Goal: Information Seeking & Learning: Learn about a topic

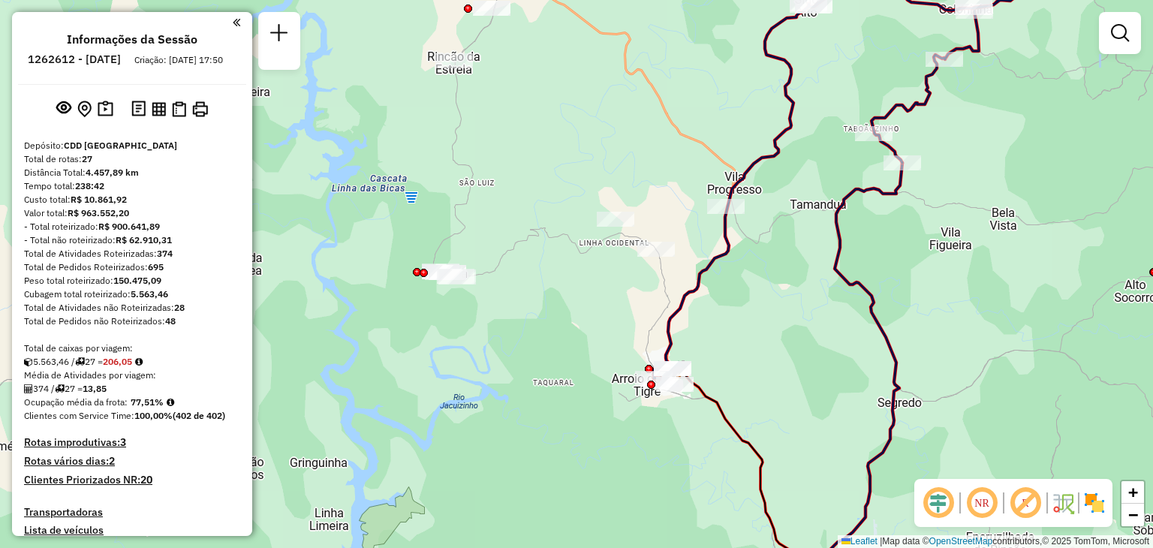
scroll to position [1232, 0]
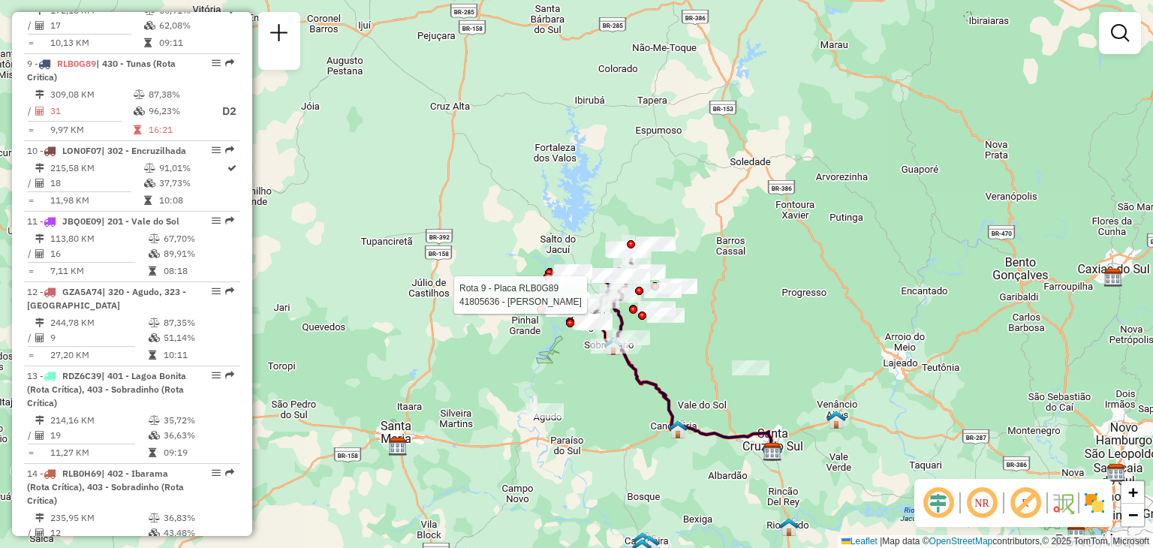
select select "**********"
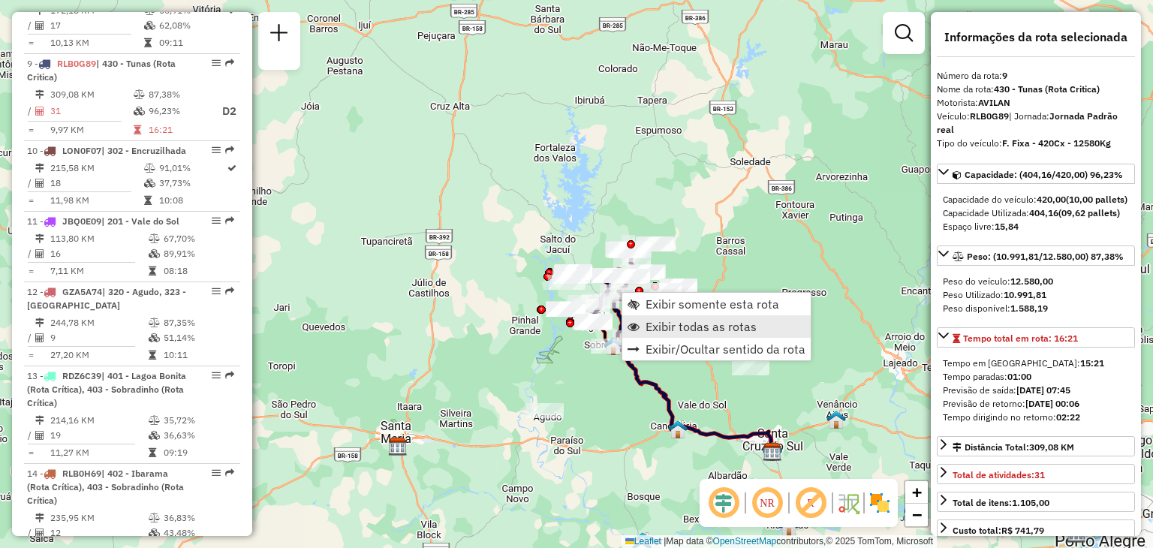
click at [656, 329] on span "Exibir todas as rotas" at bounding box center [700, 326] width 111 height 12
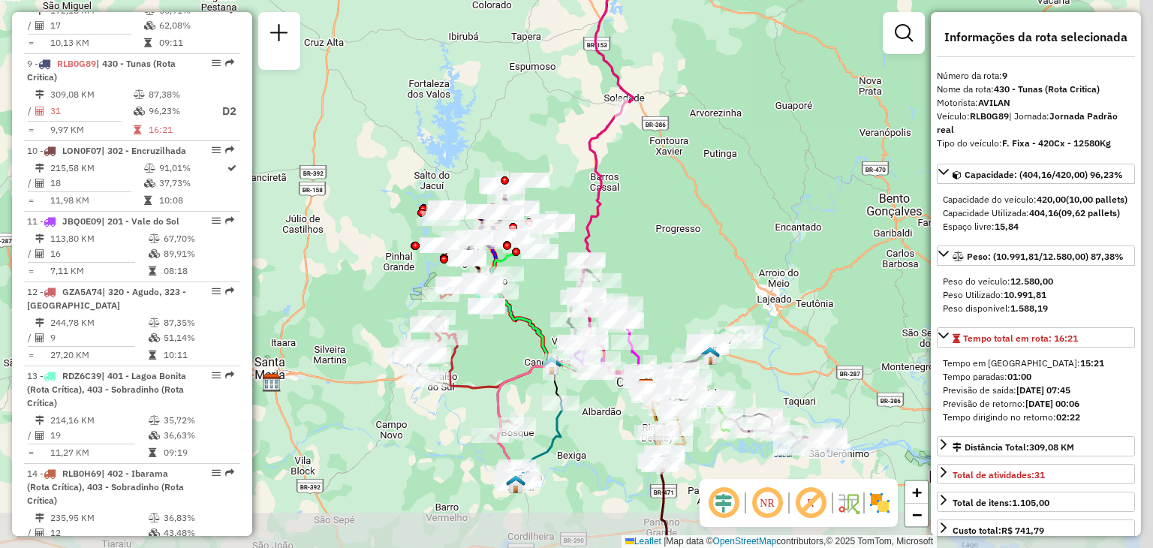
drag, startPoint x: 612, startPoint y: 399, endPoint x: 501, endPoint y: 339, distance: 126.3
click at [501, 339] on div "Janela de atendimento Grade de atendimento Capacidade Transportadoras Veículos …" at bounding box center [576, 274] width 1153 height 548
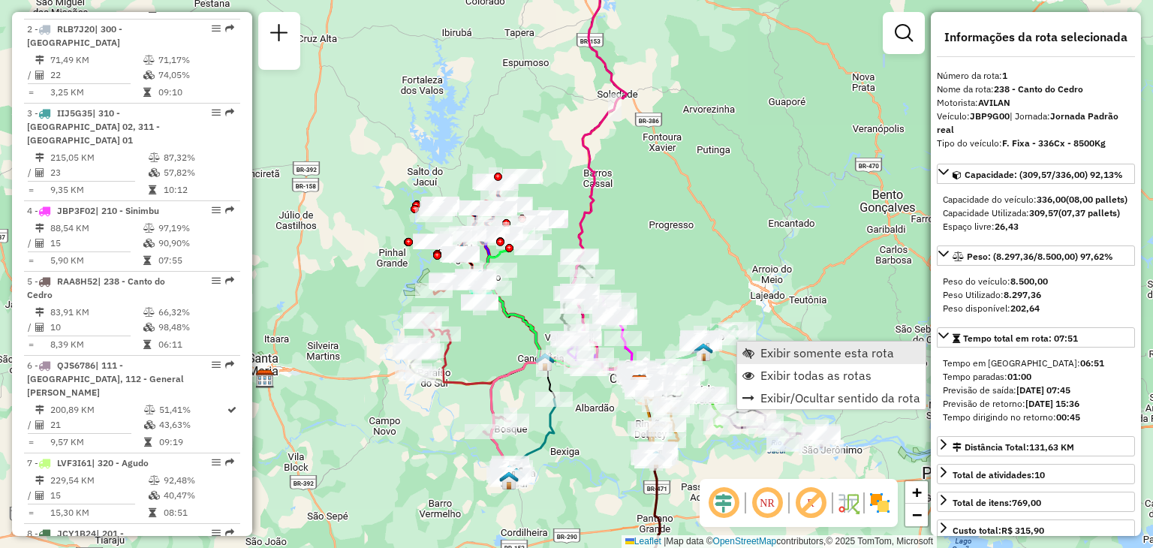
scroll to position [602, 0]
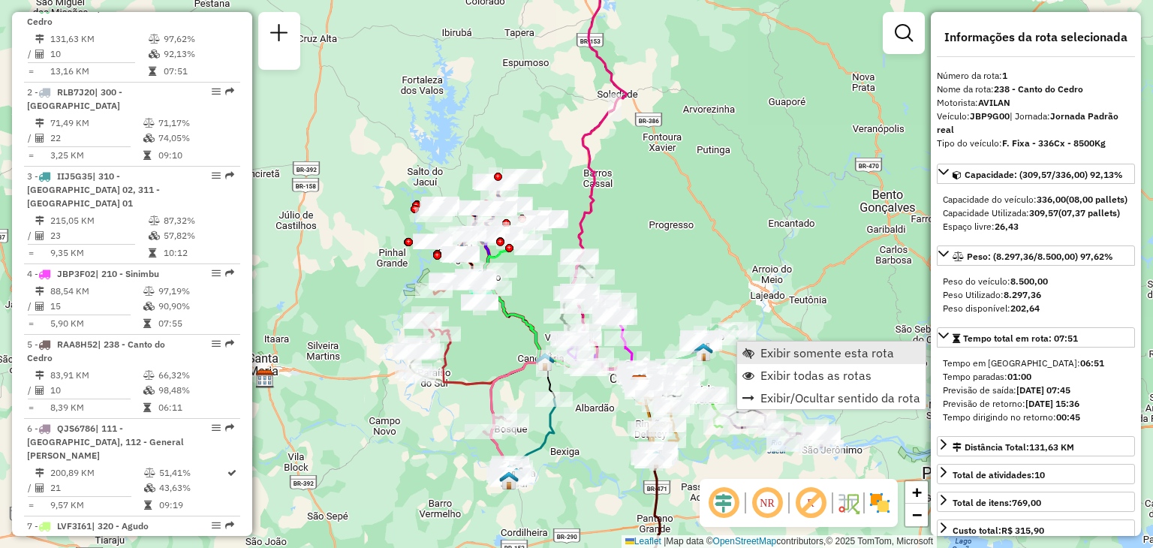
click at [768, 356] on span "Exibir somente esta rota" at bounding box center [827, 353] width 134 height 12
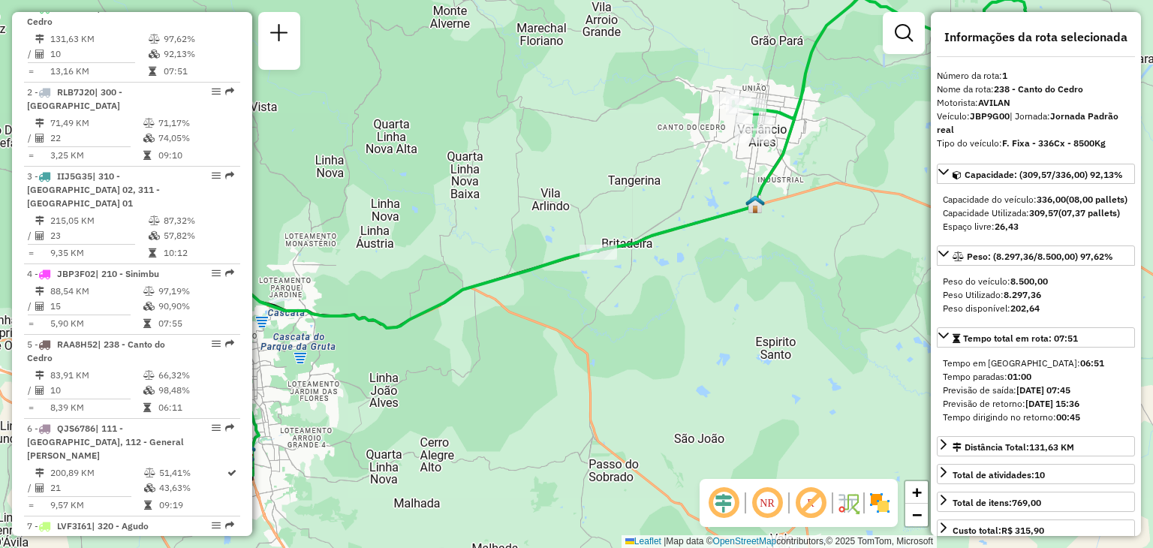
drag, startPoint x: 675, startPoint y: 376, endPoint x: 713, endPoint y: 343, distance: 50.0
click at [712, 340] on div "Janela de atendimento Grade de atendimento Capacidade Transportadoras Veículos …" at bounding box center [576, 274] width 1153 height 548
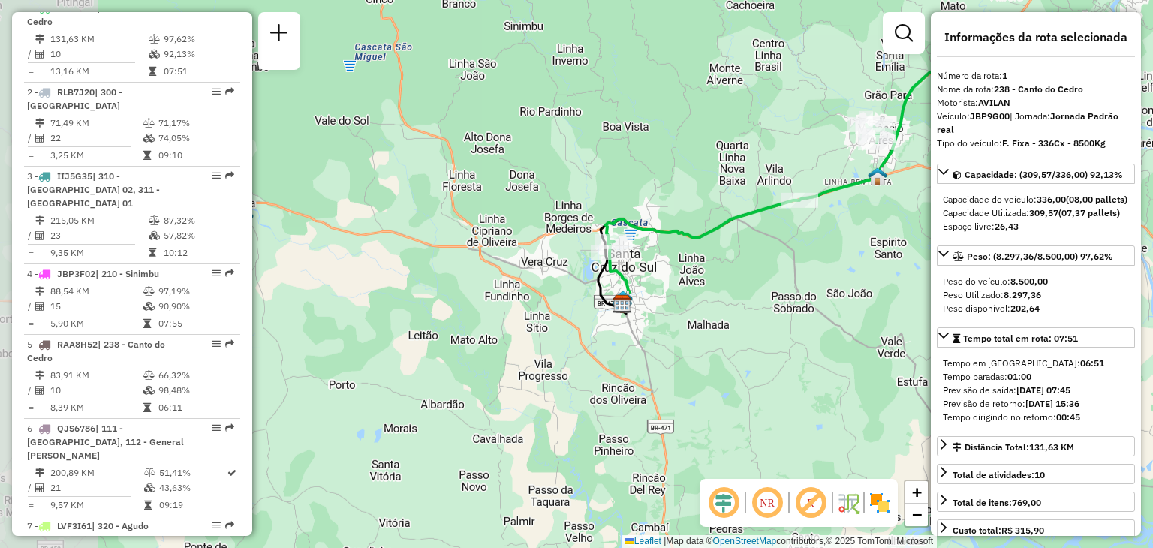
drag, startPoint x: 591, startPoint y: 395, endPoint x: 591, endPoint y: 326, distance: 69.0
click at [732, 303] on div "Janela de atendimento Grade de atendimento Capacidade Transportadoras Veículos …" at bounding box center [576, 274] width 1153 height 548
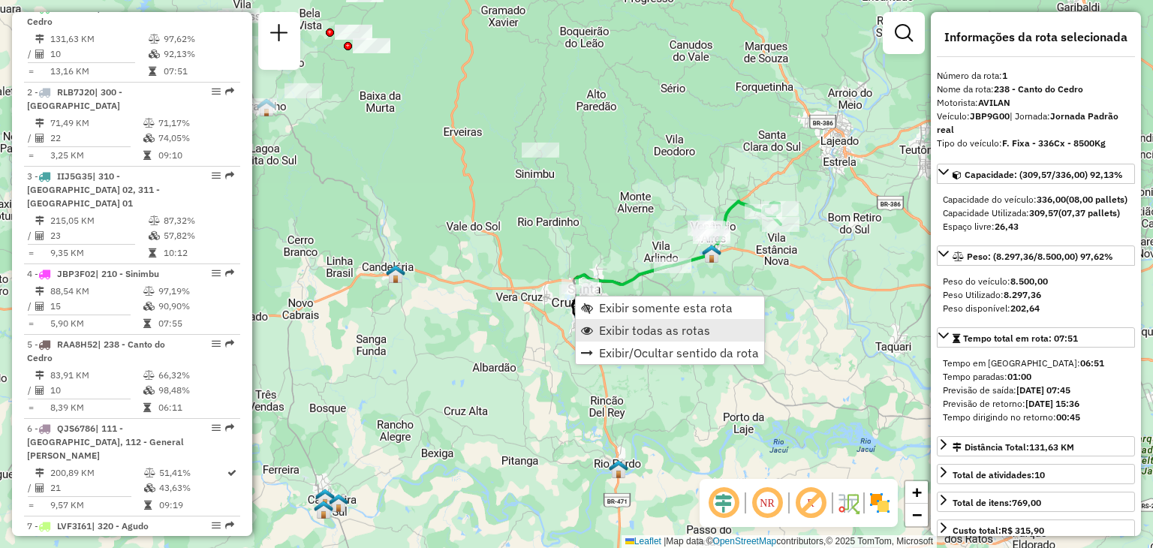
click at [615, 331] on span "Exibir todas as rotas" at bounding box center [654, 330] width 111 height 12
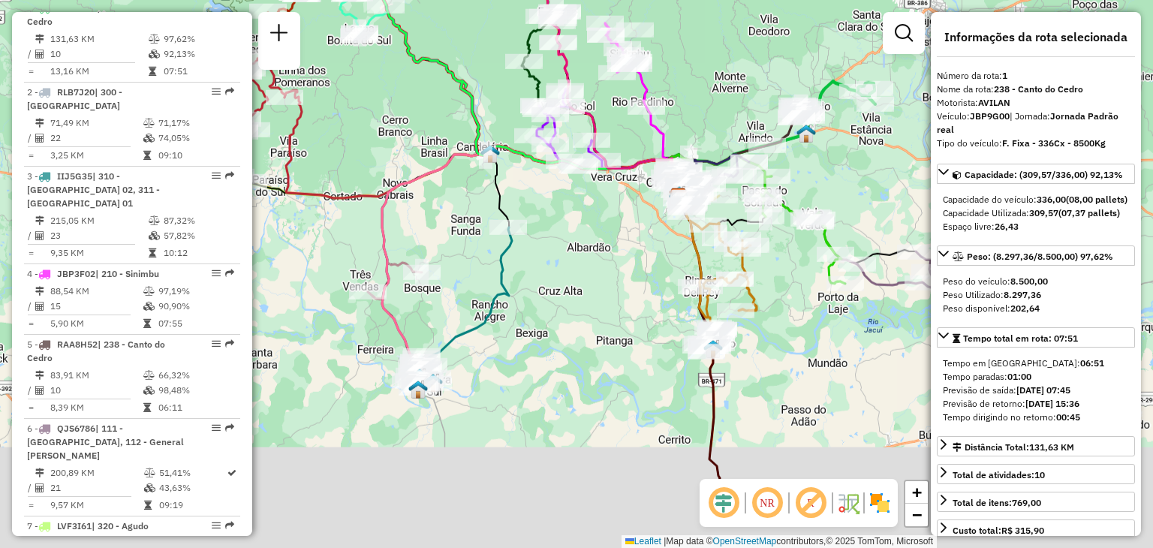
drag, startPoint x: 502, startPoint y: 454, endPoint x: 617, endPoint y: 301, distance: 191.4
click at [617, 301] on div "Janela de atendimento Grade de atendimento Capacidade Transportadoras Veículos …" at bounding box center [576, 274] width 1153 height 548
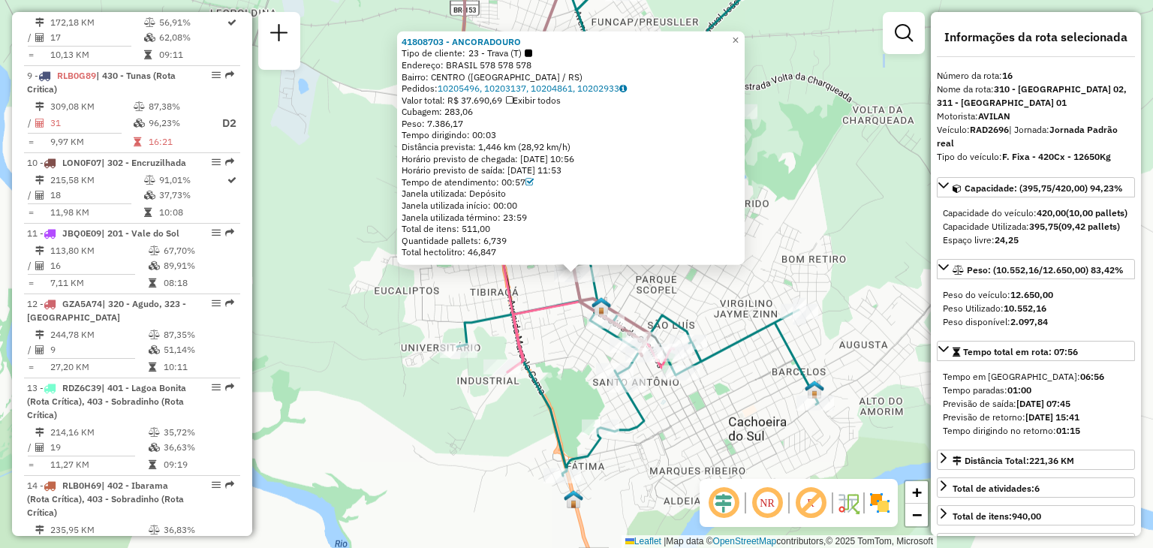
scroll to position [1836, 0]
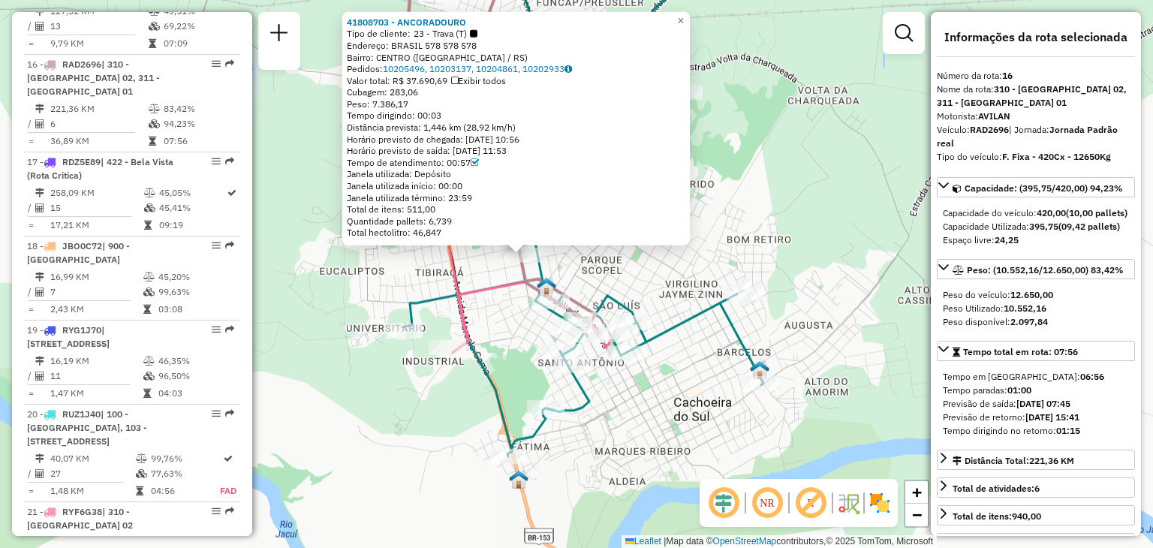
drag, startPoint x: 435, startPoint y: 299, endPoint x: 357, endPoint y: 251, distance: 91.2
click at [402, 251] on icon at bounding box center [586, 191] width 369 height 531
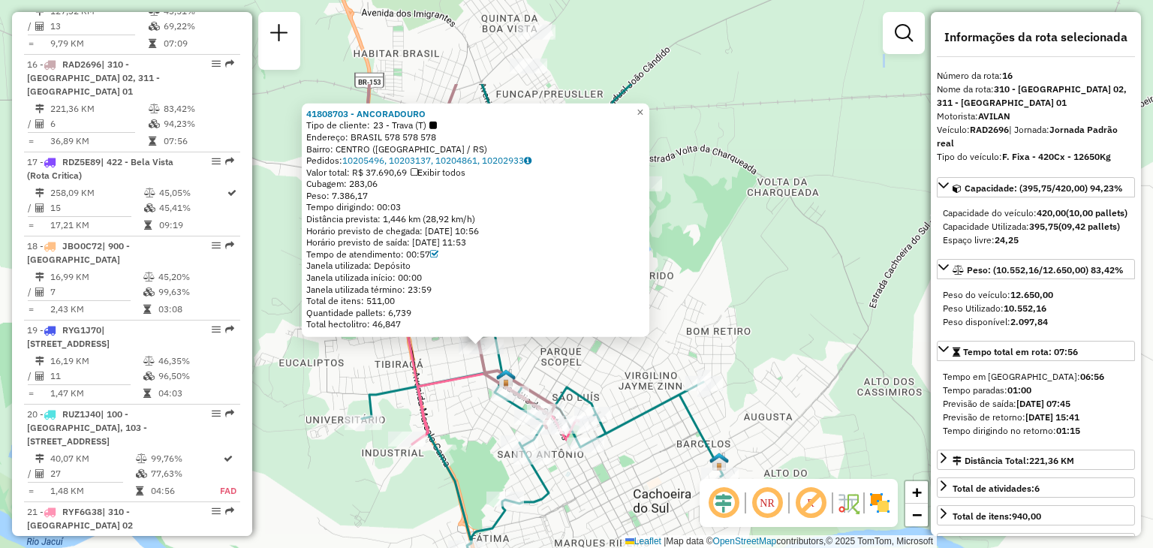
drag, startPoint x: 422, startPoint y: 262, endPoint x: 477, endPoint y: 374, distance: 124.8
click at [475, 407] on div "41808703 - ANCORADOURO Tipo de cliente: 23 - Trava (T) Endereço: [GEOGRAPHIC_DA…" at bounding box center [576, 274] width 1153 height 548
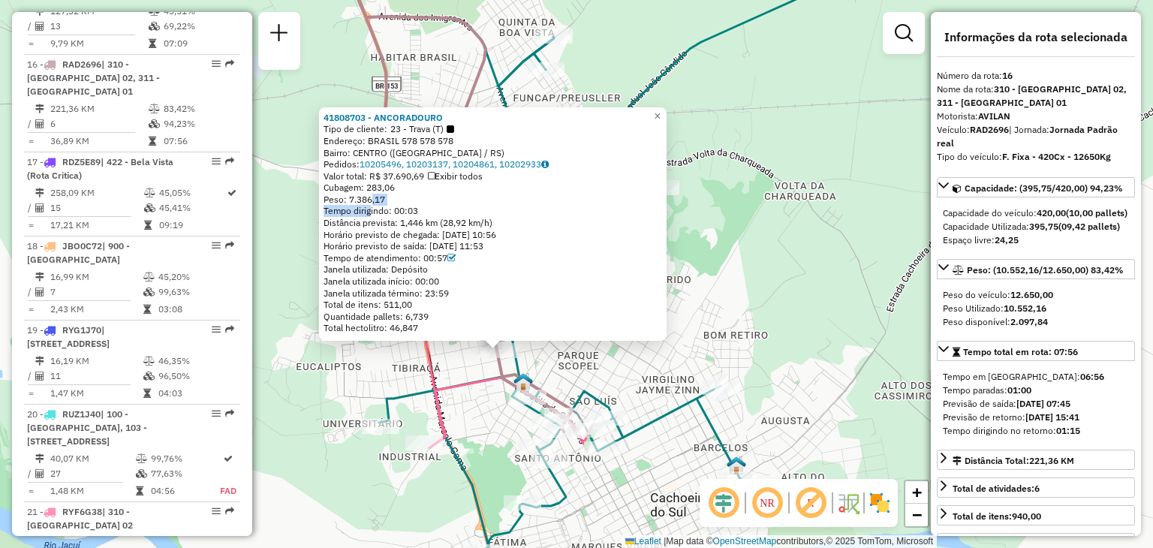
click at [370, 204] on div "41808703 - ANCORADOURO Tipo de cliente: 23 - Trava (T) Endereço: [GEOGRAPHIC_DA…" at bounding box center [492, 223] width 338 height 222
click at [370, 204] on span "Peso: 7.386,17" at bounding box center [354, 199] width 62 height 11
click at [371, 206] on div "41808703 - ANCORADOURO Tipo de cliente: 23 - Trava (T) Endereço: [GEOGRAPHIC_DA…" at bounding box center [492, 223] width 338 height 222
click at [371, 200] on span "Peso: 7.386,17" at bounding box center [354, 199] width 62 height 11
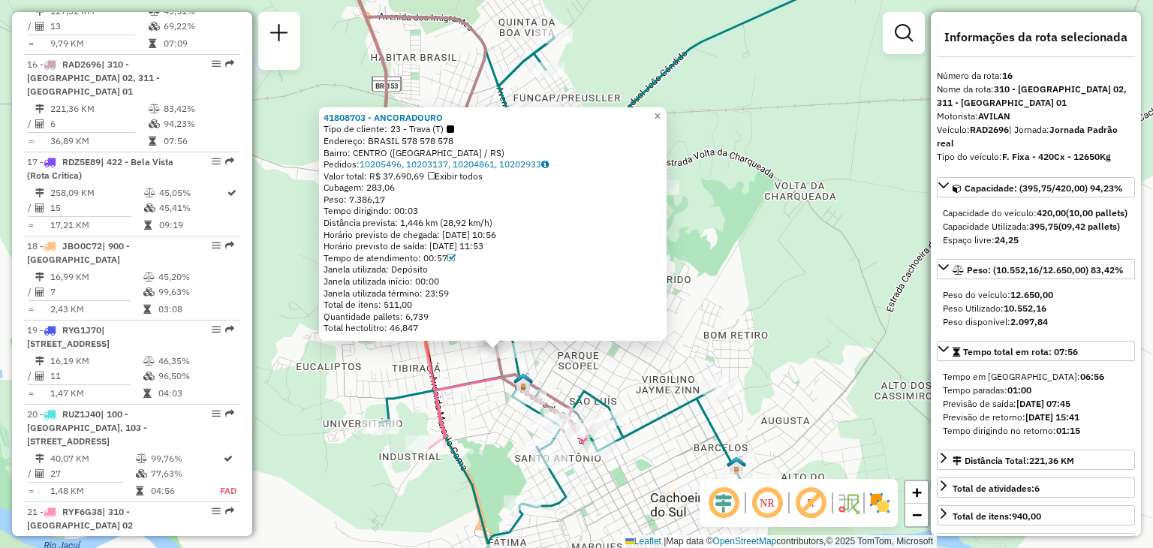
click at [437, 256] on div "Tempo de atendimento: 00:57" at bounding box center [492, 258] width 338 height 12
click at [437, 255] on div "Tempo de atendimento: 00:57" at bounding box center [492, 258] width 338 height 12
click at [477, 290] on div "Janela utilizada término: 23:59" at bounding box center [492, 293] width 338 height 12
drag, startPoint x: 798, startPoint y: 263, endPoint x: 759, endPoint y: 271, distance: 39.9
click at [798, 263] on div "41808703 - ANCORADOURO Tipo de cliente: 23 - Trava (T) Endereço: [GEOGRAPHIC_DA…" at bounding box center [576, 274] width 1153 height 548
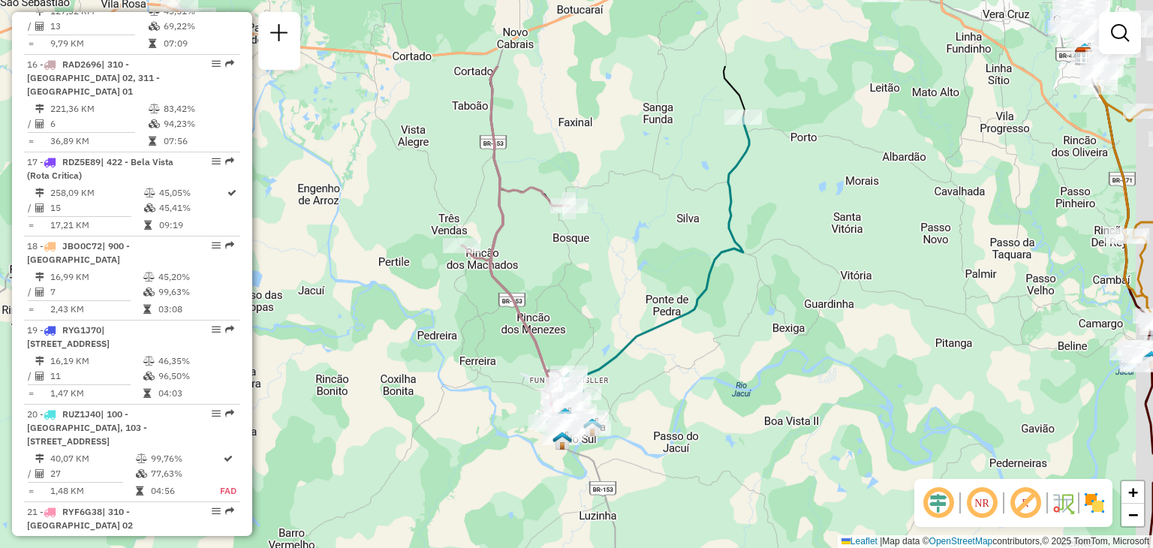
drag, startPoint x: 786, startPoint y: 272, endPoint x: 685, endPoint y: 367, distance: 138.0
click at [685, 367] on div "Janela de atendimento Grade de atendimento Capacidade Transportadoras Veículos …" at bounding box center [576, 274] width 1153 height 548
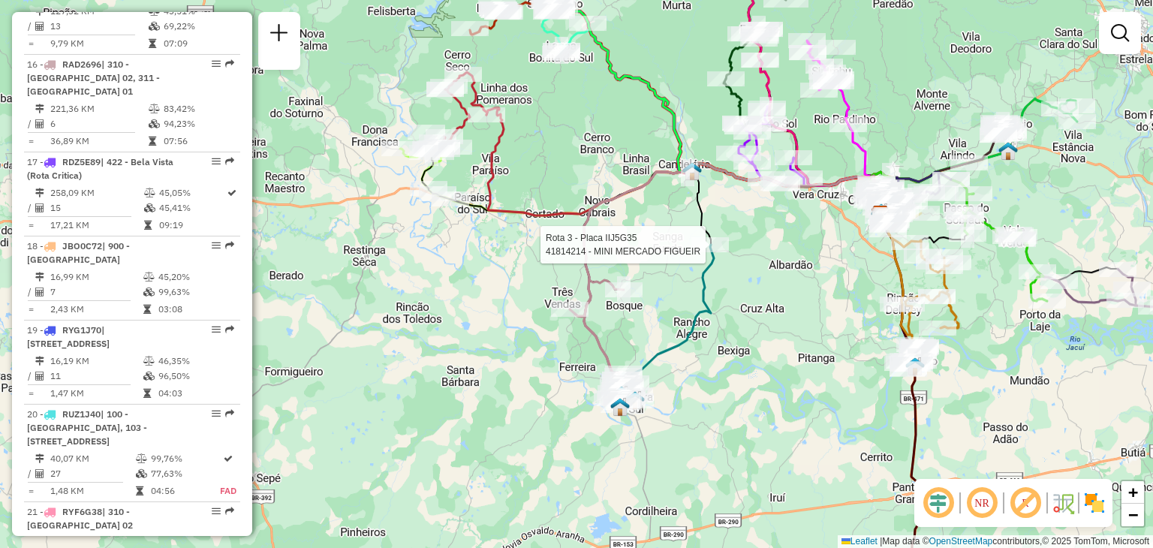
select select "**********"
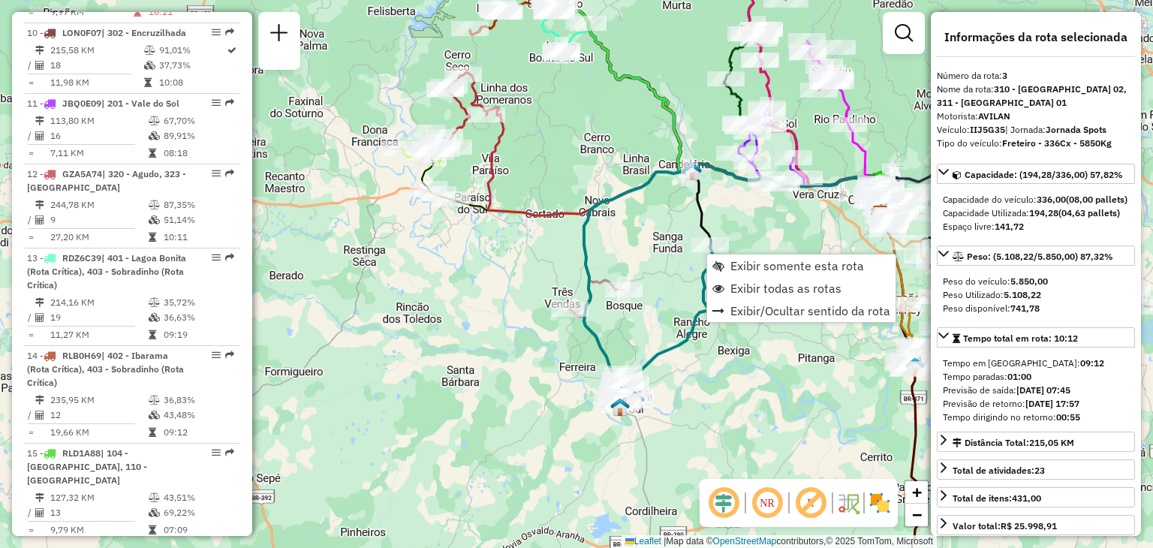
scroll to position [756, 0]
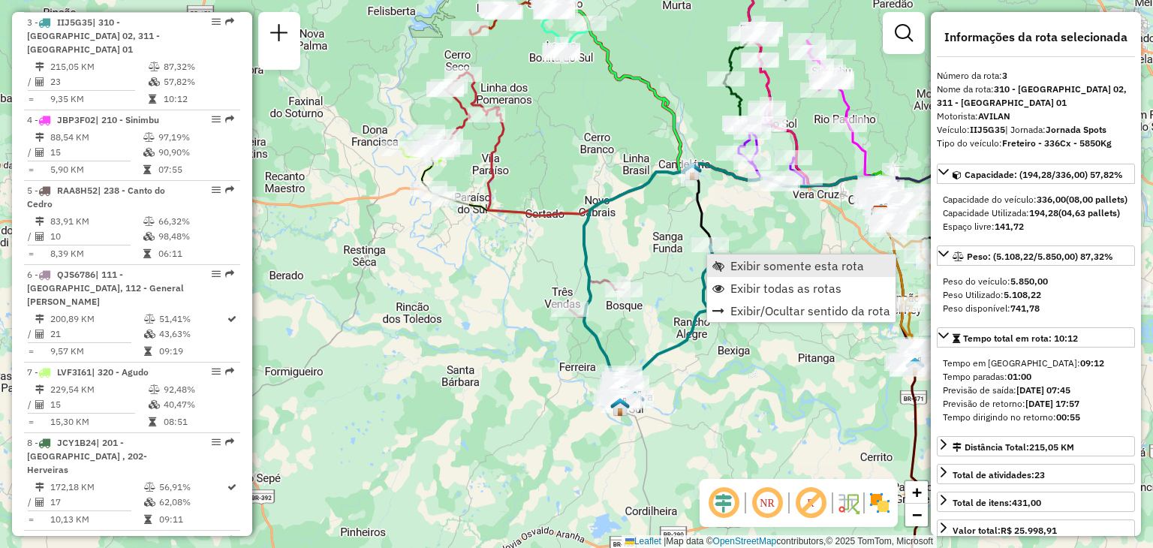
click at [730, 263] on span "Exibir somente esta rota" at bounding box center [797, 266] width 134 height 12
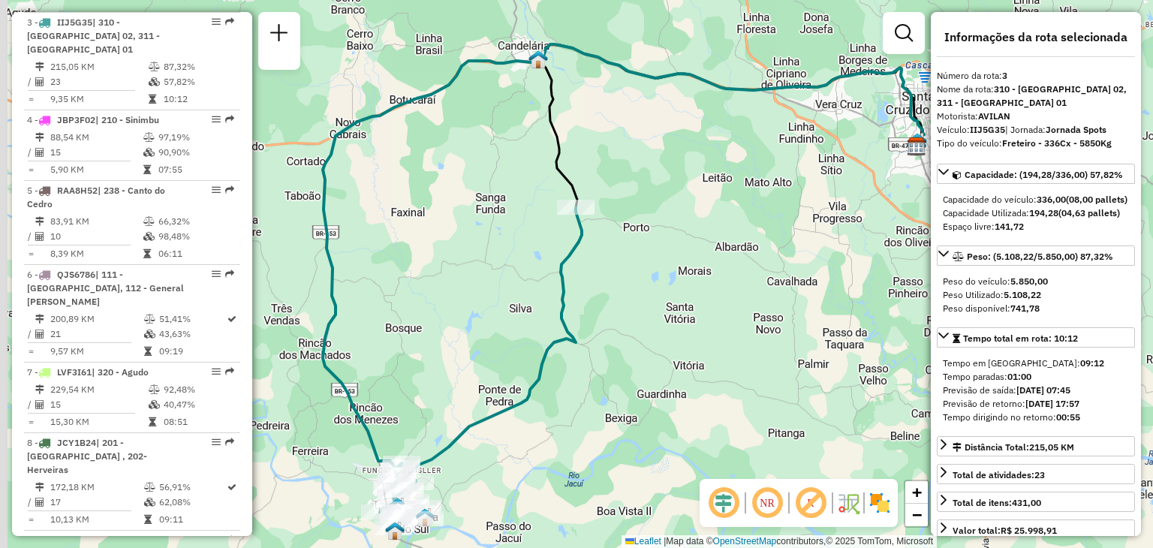
drag, startPoint x: 642, startPoint y: 300, endPoint x: 657, endPoint y: 305, distance: 15.2
click at [657, 305] on div "Janela de atendimento Grade de atendimento Capacidade Transportadoras Veículos …" at bounding box center [576, 274] width 1153 height 548
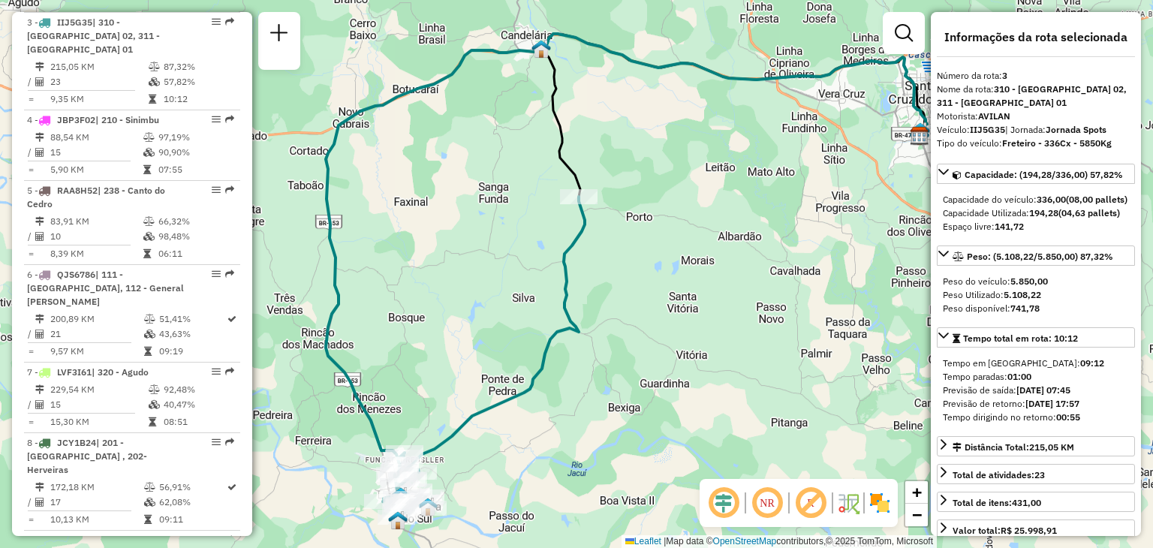
drag, startPoint x: 476, startPoint y: 441, endPoint x: 459, endPoint y: 405, distance: 38.9
click at [462, 403] on div "Janela de atendimento Grade de atendimento Capacidade Transportadoras Veículos …" at bounding box center [576, 274] width 1153 height 548
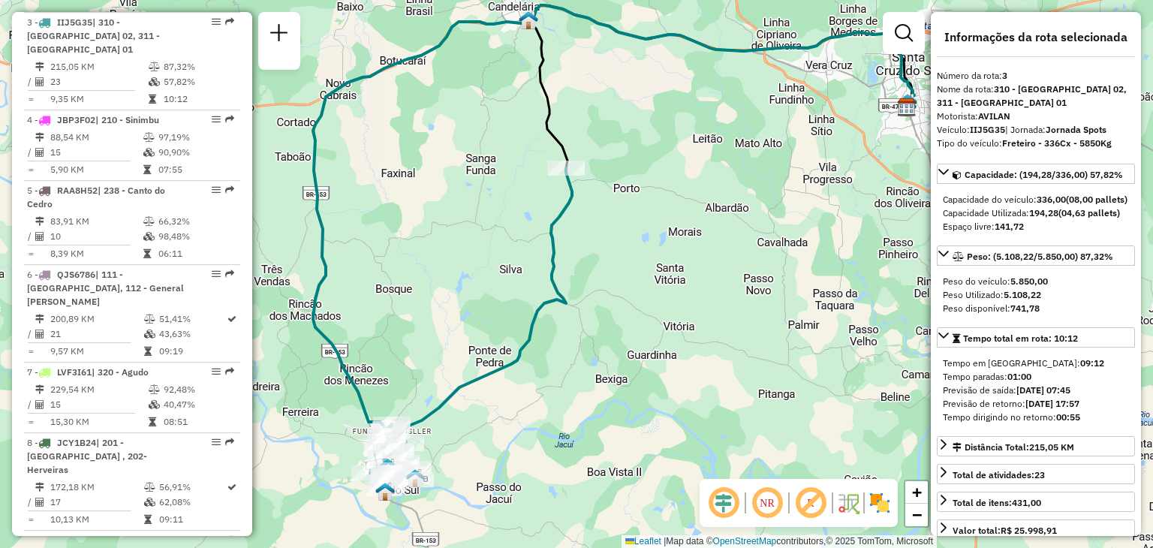
drag, startPoint x: 567, startPoint y: 278, endPoint x: 579, endPoint y: 337, distance: 60.5
click at [579, 338] on div "Janela de atendimento Grade de atendimento Capacidade Transportadoras Veículos …" at bounding box center [576, 274] width 1153 height 548
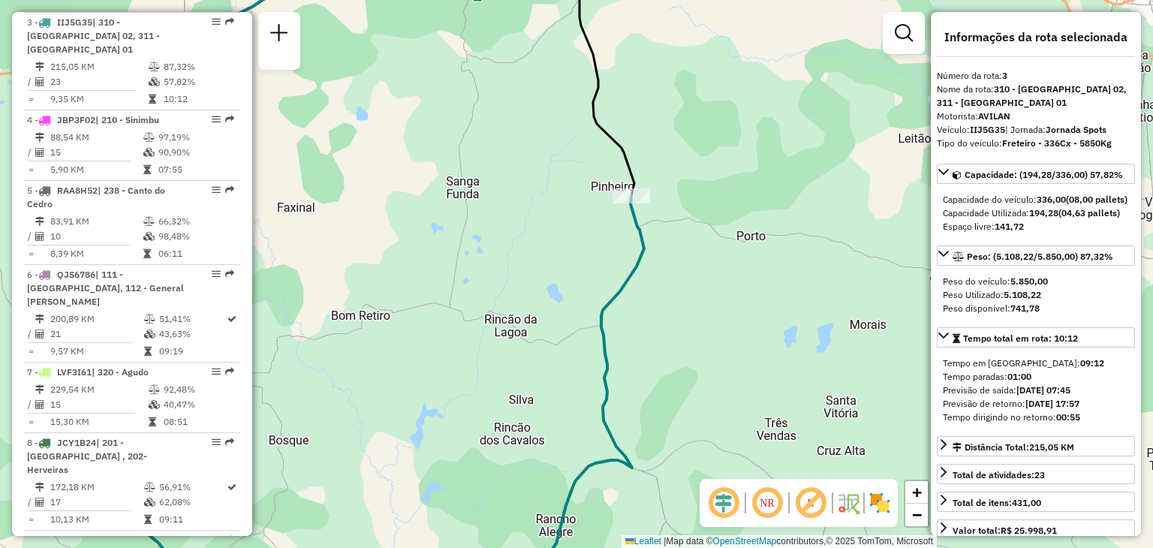
drag, startPoint x: 532, startPoint y: 311, endPoint x: 656, endPoint y: 334, distance: 125.9
click at [695, 335] on div "Janela de atendimento Grade de atendimento Capacidade Transportadoras Veículos …" at bounding box center [576, 274] width 1153 height 548
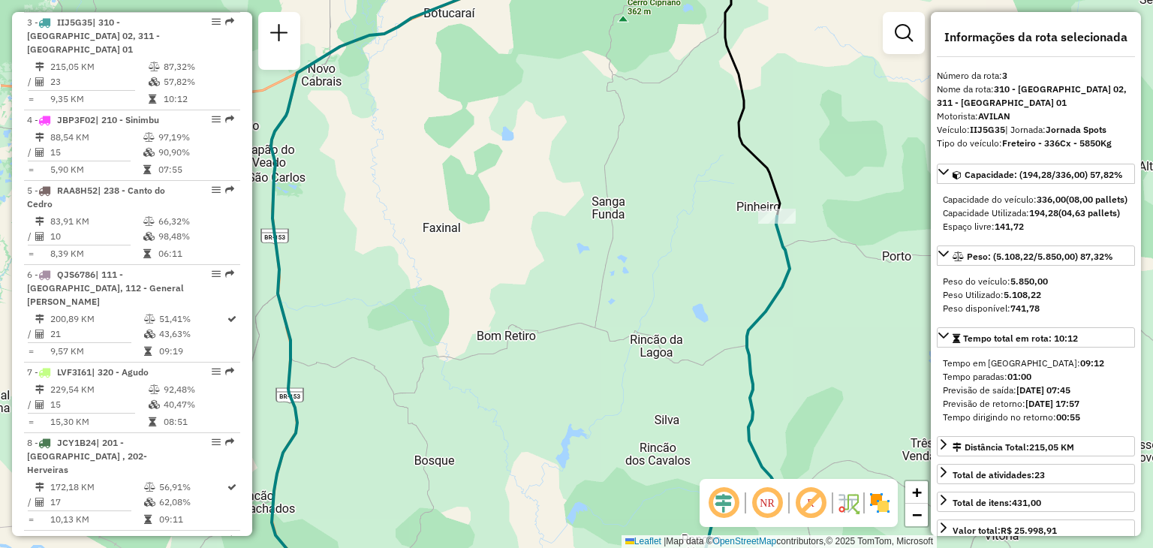
drag, startPoint x: 459, startPoint y: 362, endPoint x: 468, endPoint y: 353, distance: 12.2
click at [469, 353] on div "Janela de atendimento Grade de atendimento Capacidade Transportadoras Veículos …" at bounding box center [576, 274] width 1153 height 548
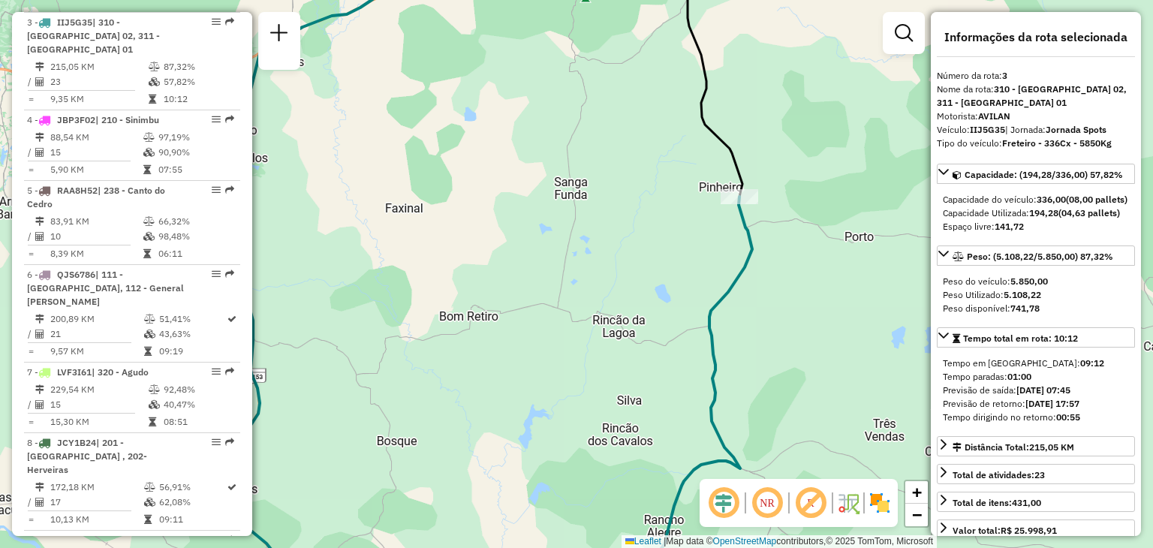
drag, startPoint x: 561, startPoint y: 416, endPoint x: 633, endPoint y: 426, distance: 73.4
click at [528, 409] on div "Janela de atendimento Grade de atendimento Capacidade Transportadoras Veículos …" at bounding box center [576, 274] width 1153 height 548
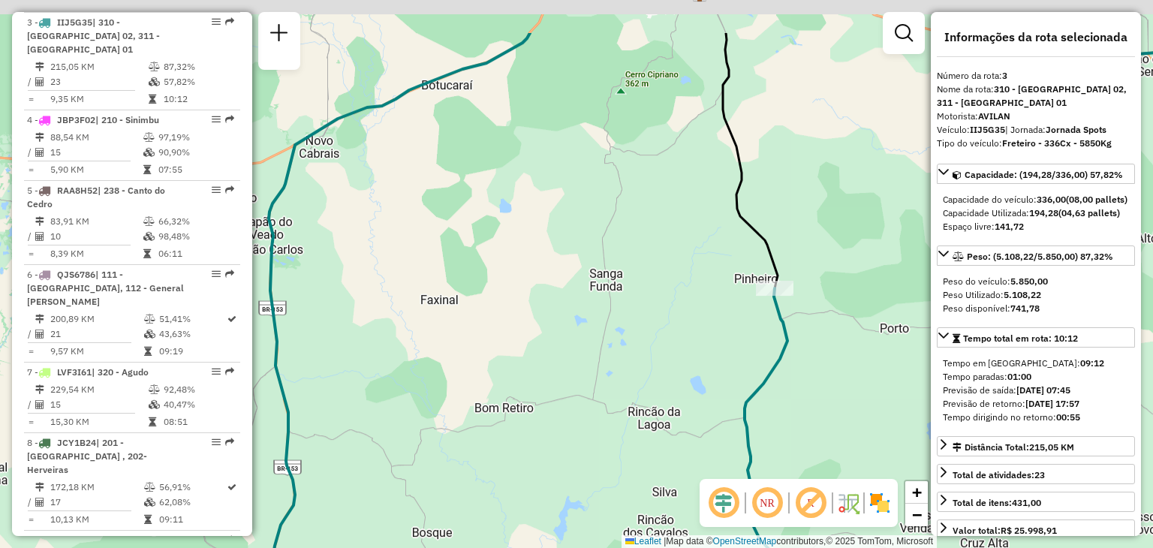
drag, startPoint x: 731, startPoint y: 366, endPoint x: 744, endPoint y: 439, distance: 73.9
click at [744, 439] on icon at bounding box center [715, 489] width 143 height 402
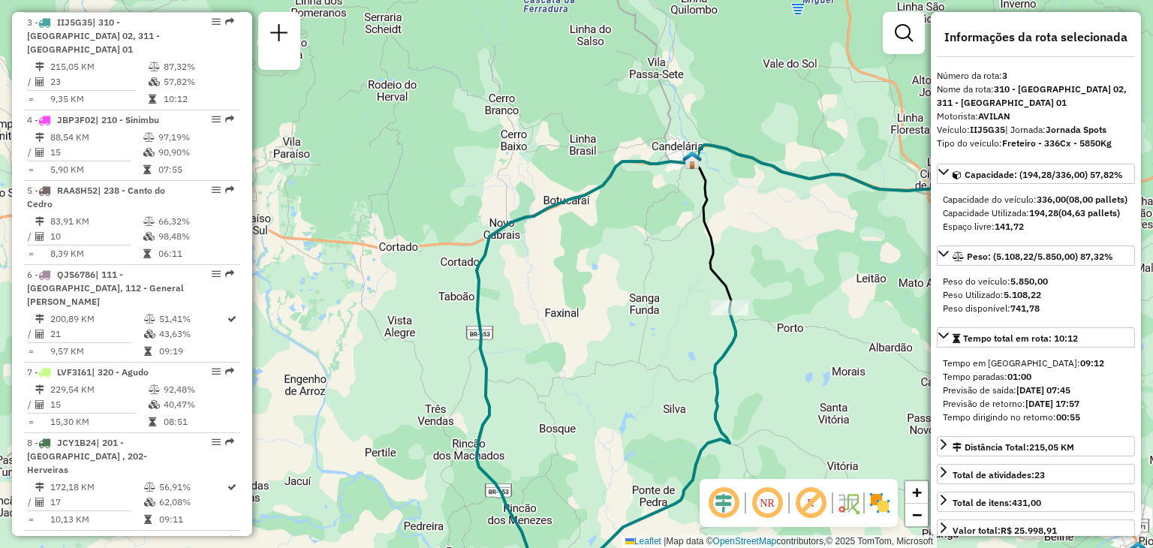
drag, startPoint x: 700, startPoint y: 246, endPoint x: 681, endPoint y: 254, distance: 20.2
click at [681, 254] on div "Janela de atendimento Grade de atendimento Capacidade Transportadoras Veículos …" at bounding box center [576, 274] width 1153 height 548
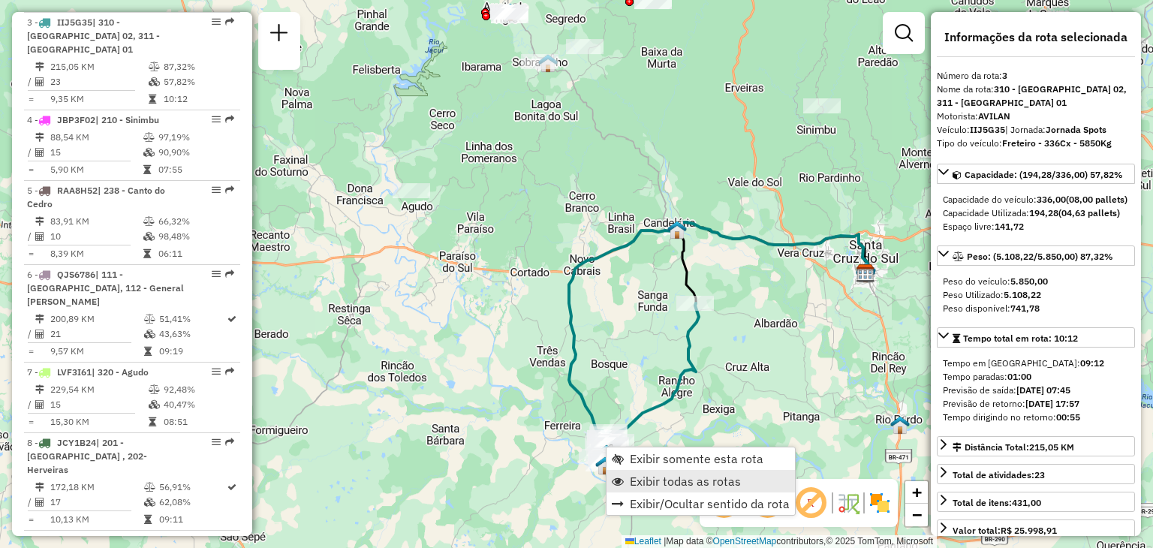
click at [641, 483] on span "Exibir todas as rotas" at bounding box center [685, 481] width 111 height 12
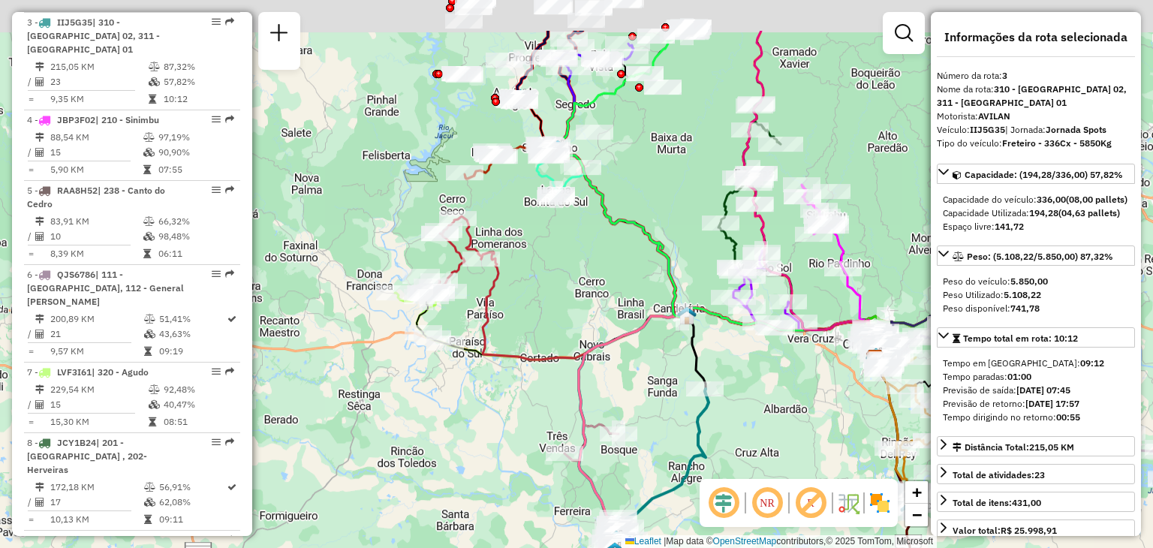
drag, startPoint x: 516, startPoint y: 331, endPoint x: 537, endPoint y: 442, distance: 112.9
click at [537, 442] on div "Janela de atendimento Grade de atendimento Capacidade Transportadoras Veículos …" at bounding box center [576, 274] width 1153 height 548
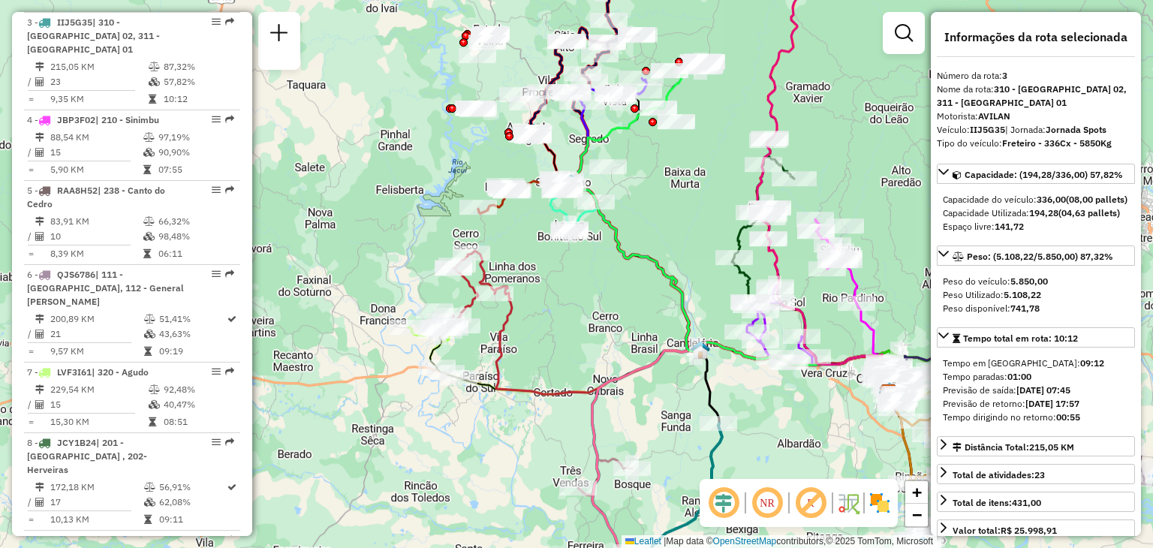
drag, startPoint x: 543, startPoint y: 413, endPoint x: 561, endPoint y: 446, distance: 38.0
click at [564, 448] on div "Janela de atendimento Grade de atendimento Capacidade Transportadoras Veículos …" at bounding box center [576, 274] width 1153 height 548
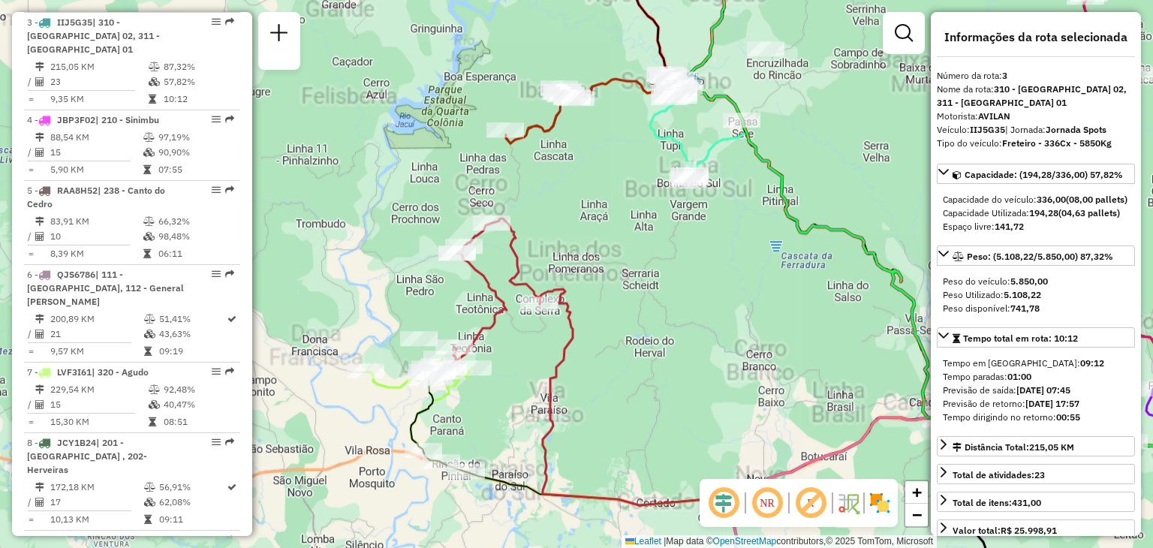
drag, startPoint x: 522, startPoint y: 332, endPoint x: 540, endPoint y: 338, distance: 19.0
click at [540, 338] on div "Janela de atendimento Grade de atendimento Capacidade Transportadoras Veículos …" at bounding box center [576, 274] width 1153 height 548
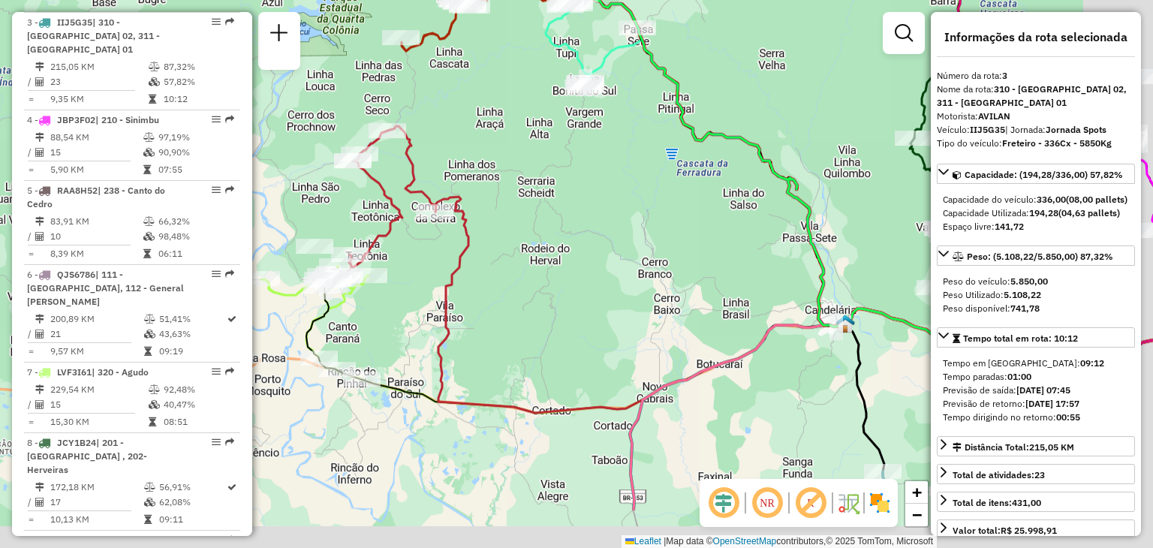
drag, startPoint x: 597, startPoint y: 408, endPoint x: 493, endPoint y: 322, distance: 134.8
click at [489, 310] on div "Janela de atendimento Grade de atendimento Capacidade Transportadoras Veículos …" at bounding box center [576, 274] width 1153 height 548
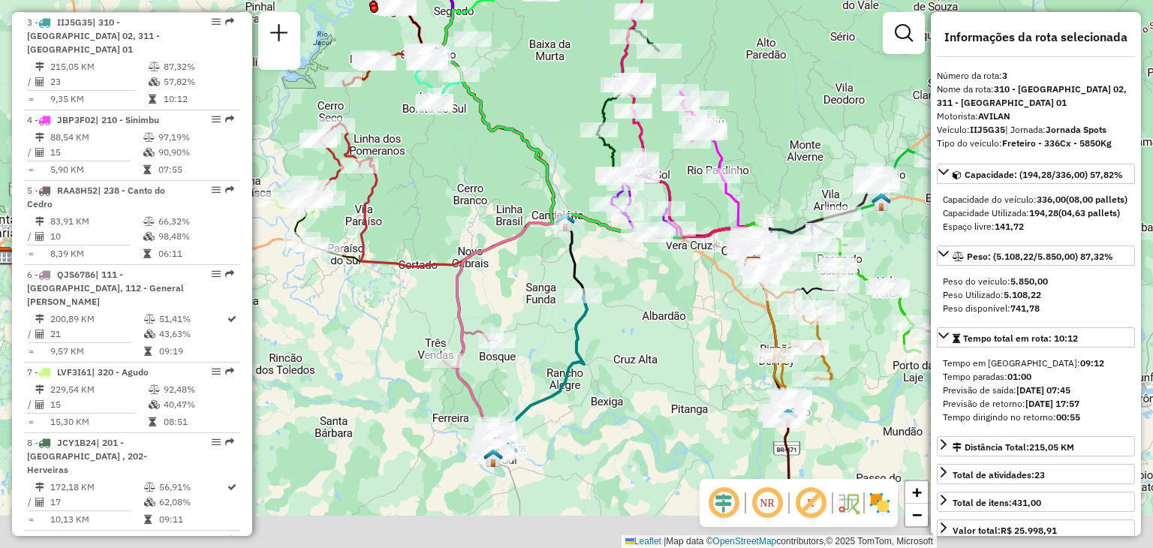
drag, startPoint x: 593, startPoint y: 357, endPoint x: 501, endPoint y: 277, distance: 121.8
click at [499, 272] on div "Janela de atendimento Grade de atendimento Capacidade Transportadoras Veículos …" at bounding box center [576, 274] width 1153 height 548
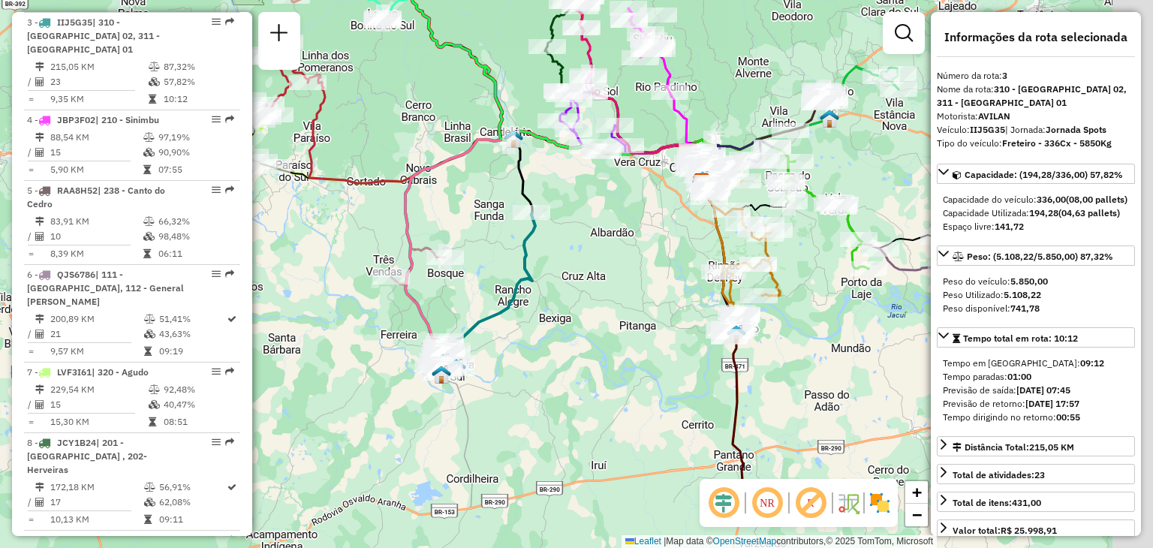
drag, startPoint x: 540, startPoint y: 377, endPoint x: 492, endPoint y: 303, distance: 87.8
click at [492, 303] on icon at bounding box center [484, 292] width 101 height 161
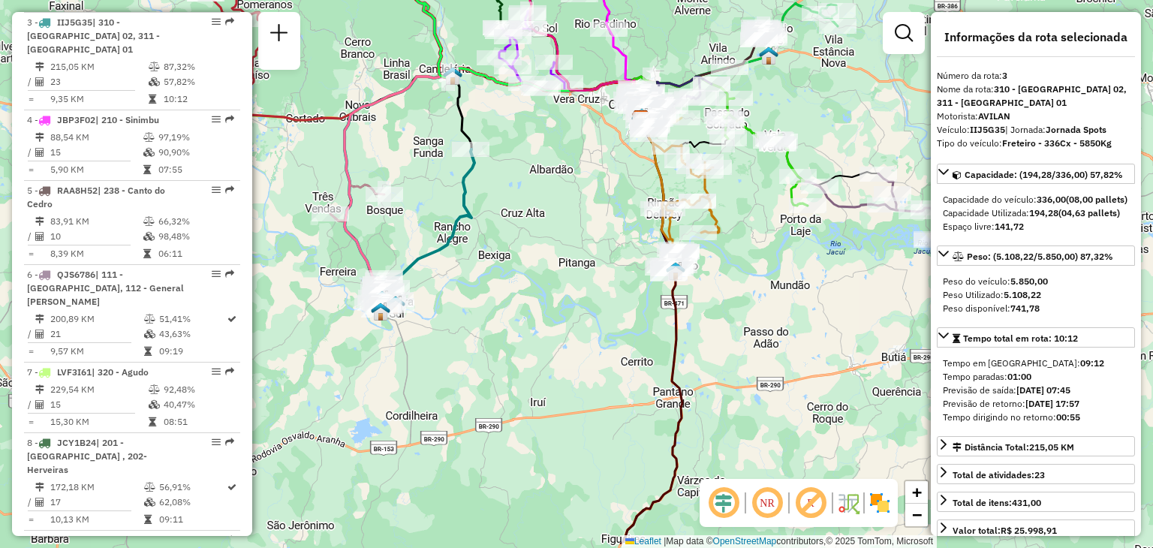
drag, startPoint x: 578, startPoint y: 404, endPoint x: 516, endPoint y: 344, distance: 86.5
click at [516, 344] on div "Janela de atendimento Grade de atendimento Capacidade Transportadoras Veículos …" at bounding box center [576, 274] width 1153 height 548
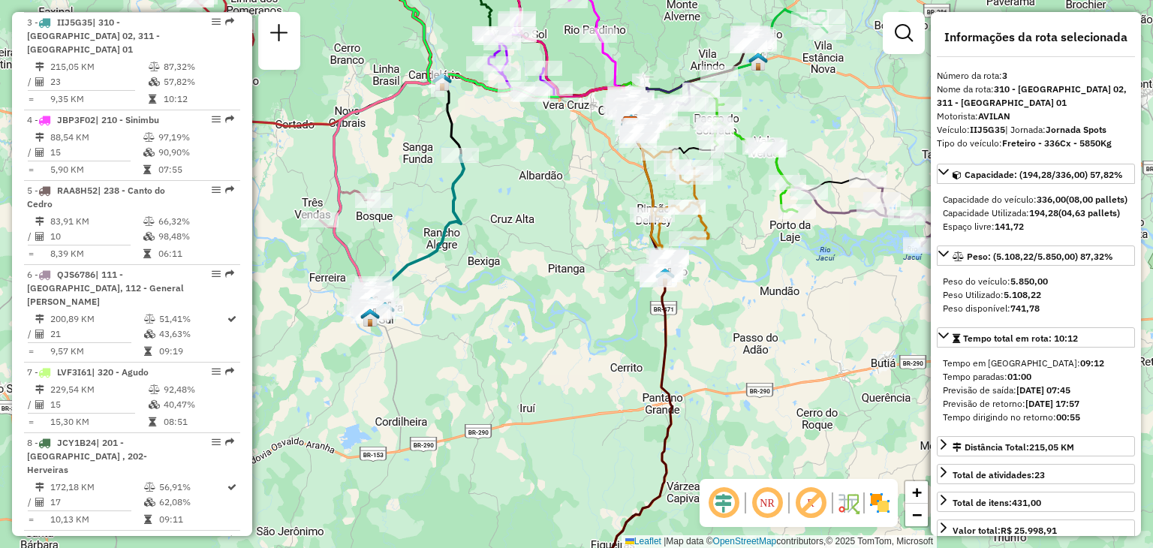
drag, startPoint x: 561, startPoint y: 341, endPoint x: 557, endPoint y: 385, distance: 44.4
click at [537, 373] on div "Janela de atendimento Grade de atendimento Capacidade Transportadoras Veículos …" at bounding box center [576, 274] width 1153 height 548
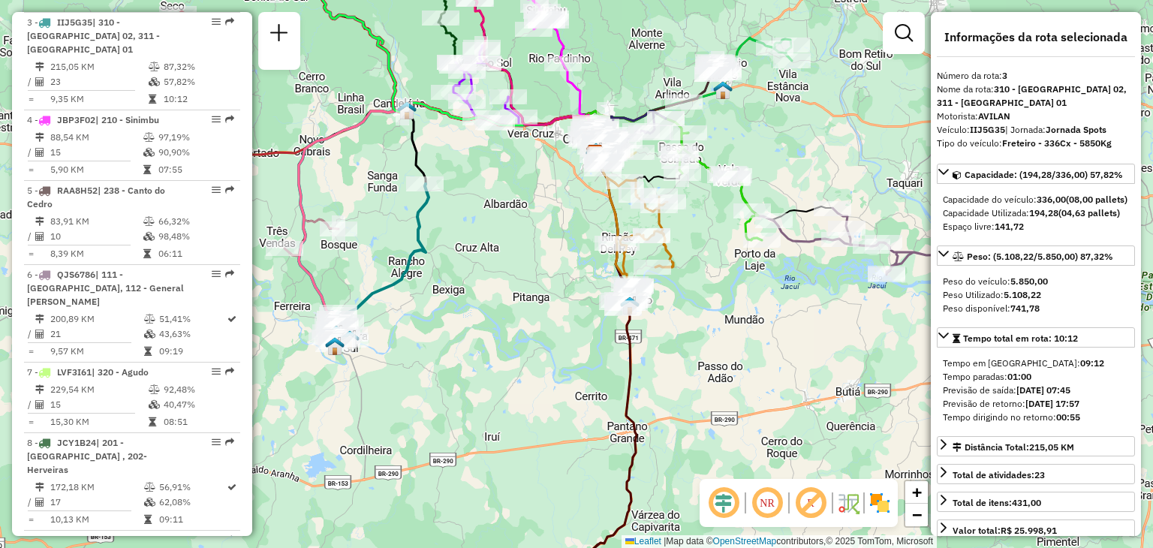
drag, startPoint x: 756, startPoint y: 419, endPoint x: 627, endPoint y: 313, distance: 166.9
click at [627, 312] on div "Janela de atendimento Grade de atendimento Capacidade Transportadoras Veículos …" at bounding box center [576, 274] width 1153 height 548
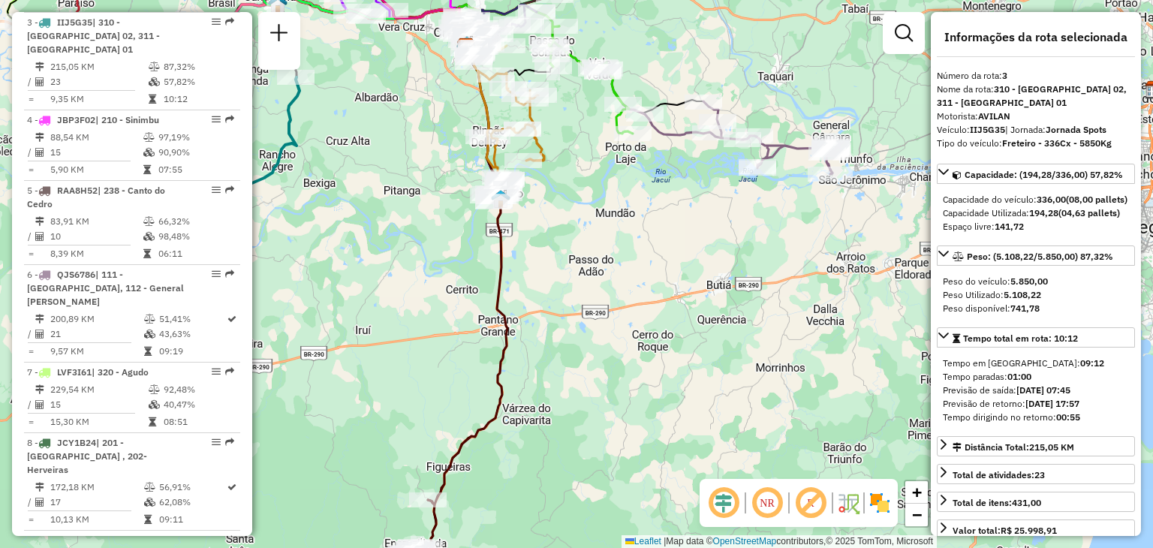
drag, startPoint x: 653, startPoint y: 367, endPoint x: 677, endPoint y: 257, distance: 112.9
click at [677, 257] on div "Janela de atendimento Grade de atendimento Capacidade Transportadoras Veículos …" at bounding box center [576, 274] width 1153 height 548
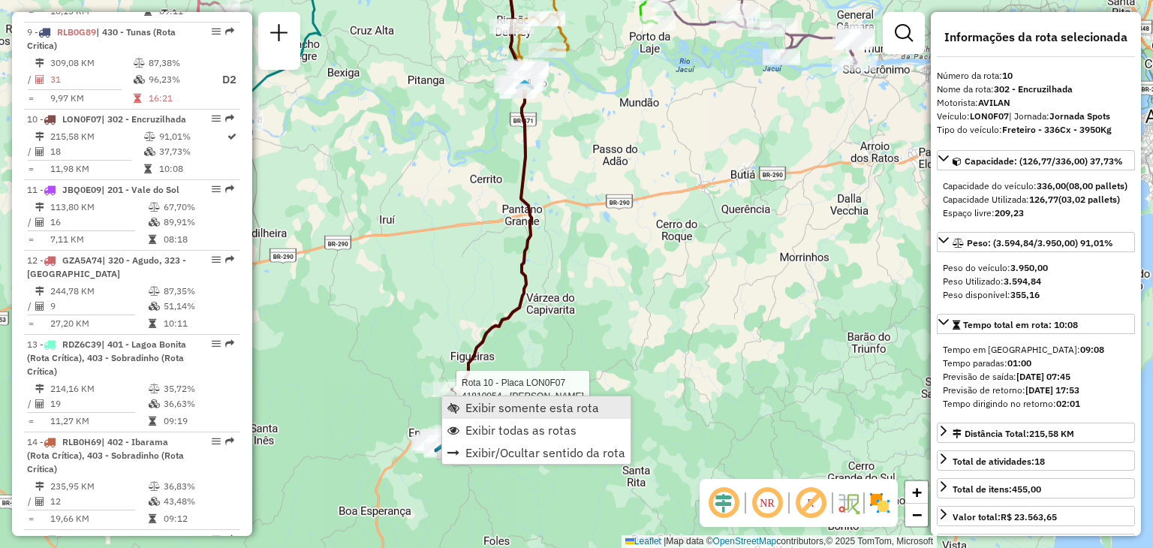
scroll to position [1319, 0]
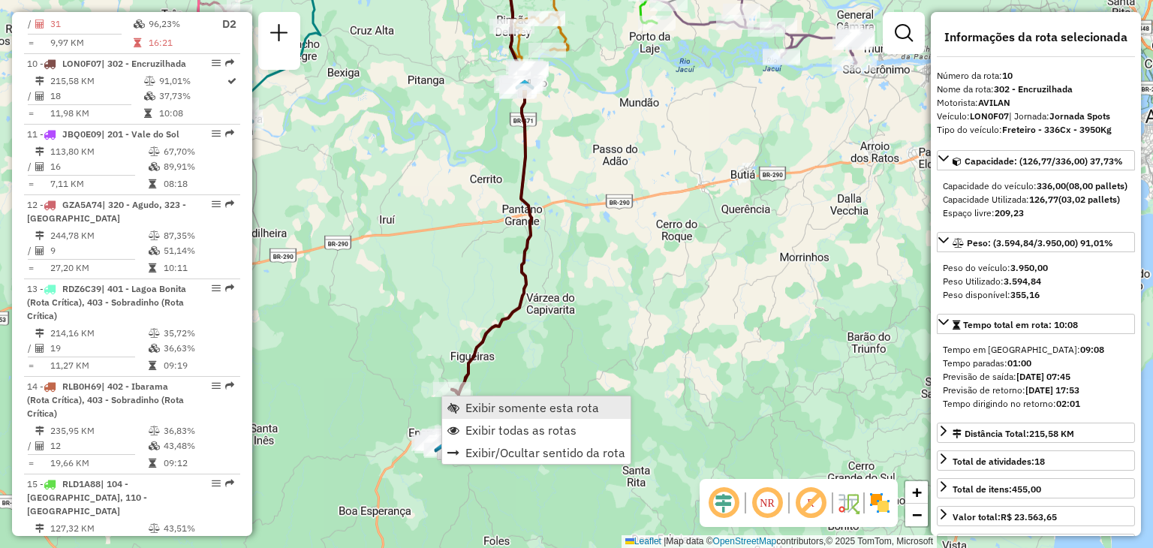
click at [502, 413] on span "Exibir somente esta rota" at bounding box center [532, 407] width 134 height 12
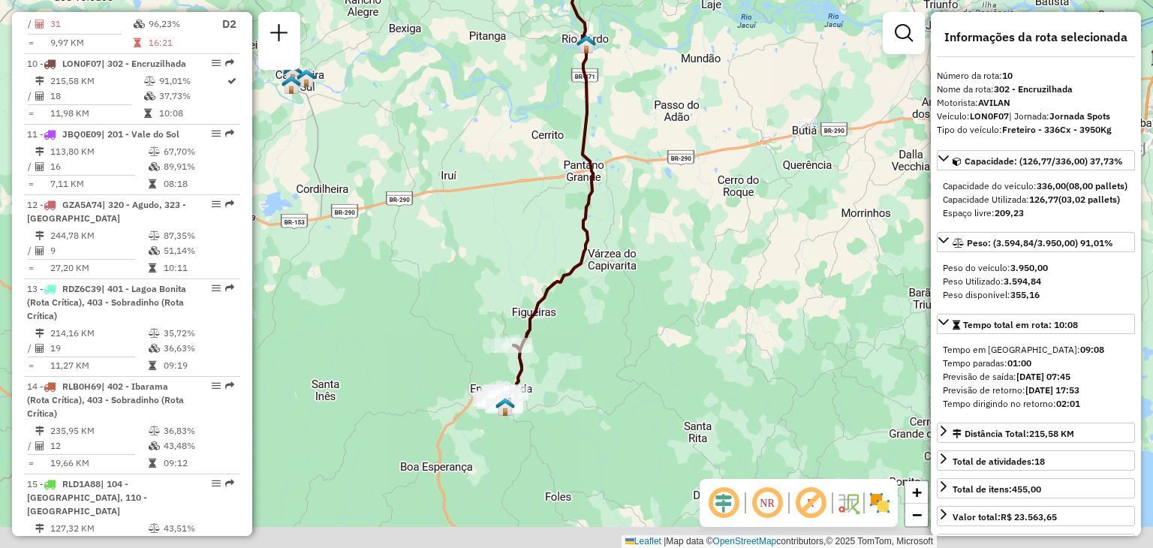
drag, startPoint x: 511, startPoint y: 472, endPoint x: 477, endPoint y: 347, distance: 129.1
click at [477, 347] on div "Janela de atendimento Grade de atendimento Capacidade Transportadoras Veículos …" at bounding box center [576, 274] width 1153 height 548
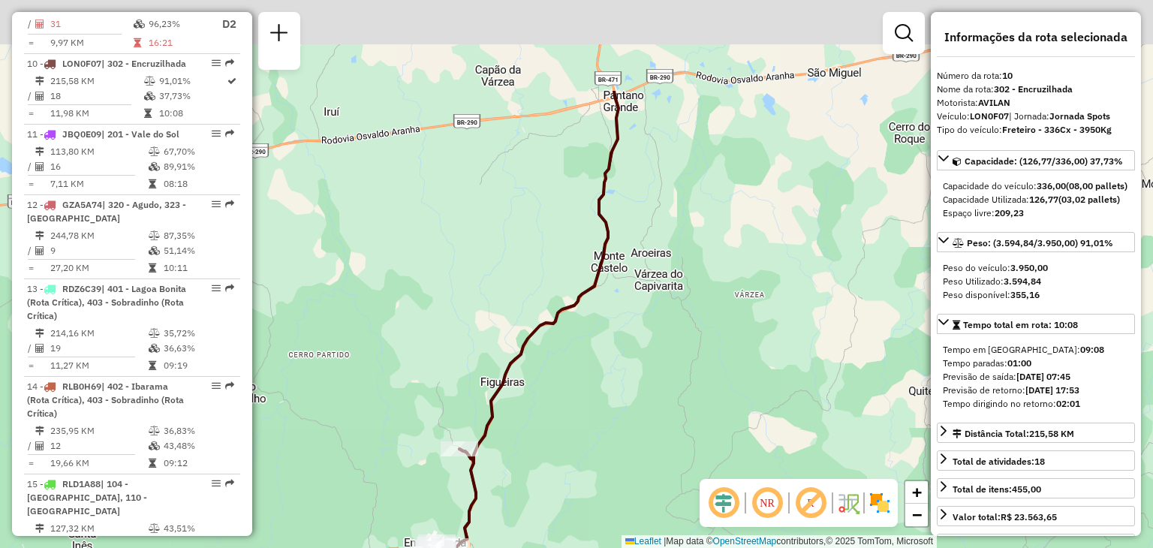
drag, startPoint x: 650, startPoint y: 318, endPoint x: 632, endPoint y: 297, distance: 27.7
click at [570, 487] on div "Janela de atendimento Grade de atendimento Capacidade Transportadoras Veículos …" at bounding box center [576, 274] width 1153 height 548
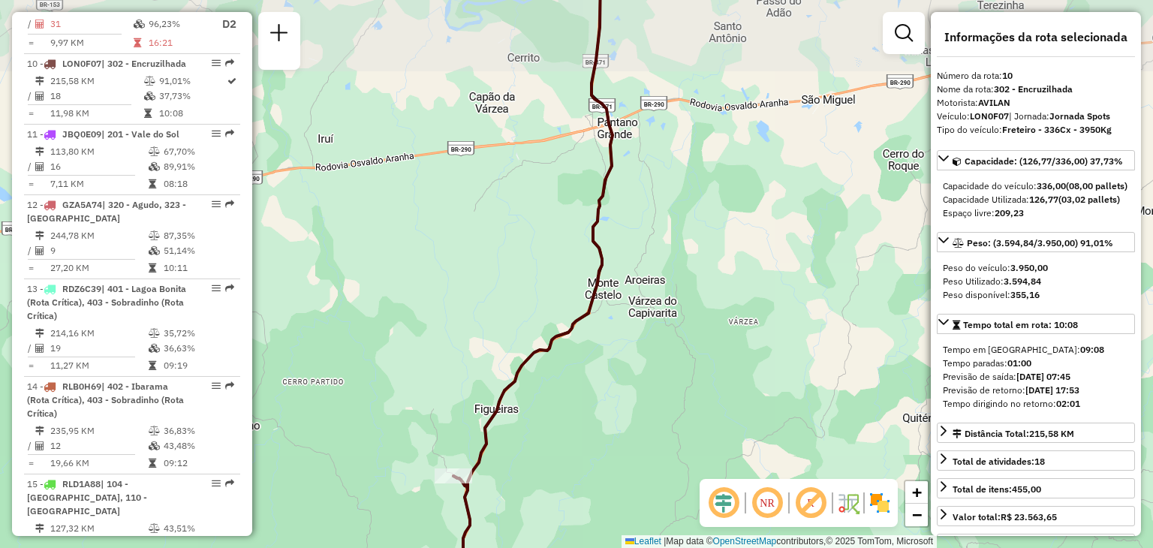
drag, startPoint x: 580, startPoint y: 385, endPoint x: 504, endPoint y: 540, distance: 172.8
click at [504, 540] on div "Janela de atendimento Grade de atendimento Capacidade Transportadoras Veículos …" at bounding box center [576, 274] width 1153 height 548
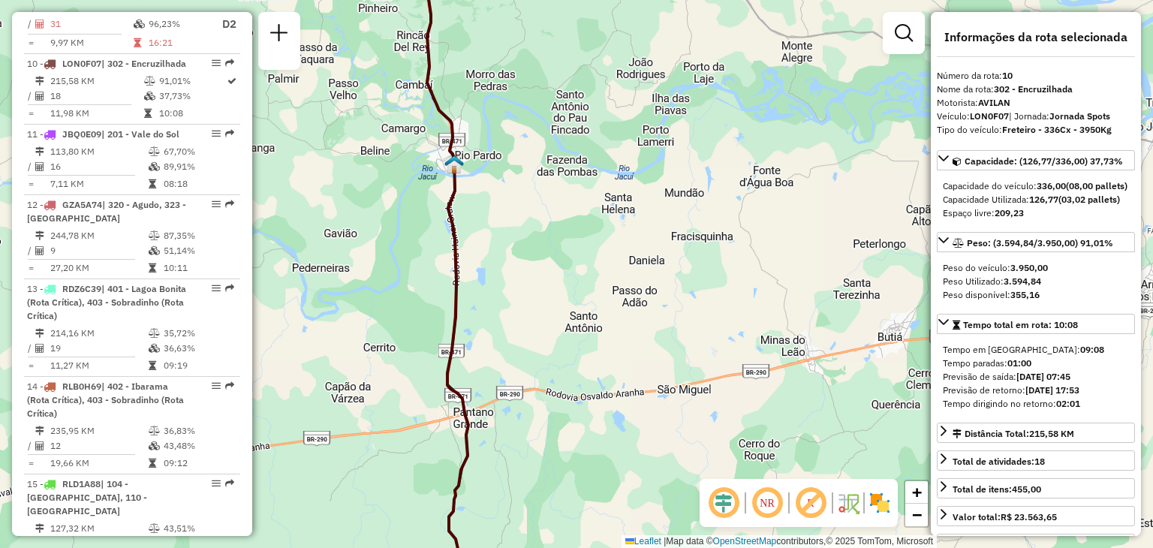
drag, startPoint x: 657, startPoint y: 310, endPoint x: 471, endPoint y: 507, distance: 270.8
click at [472, 507] on div "Janela de atendimento Grade de atendimento Capacidade Transportadoras Veículos …" at bounding box center [576, 274] width 1153 height 548
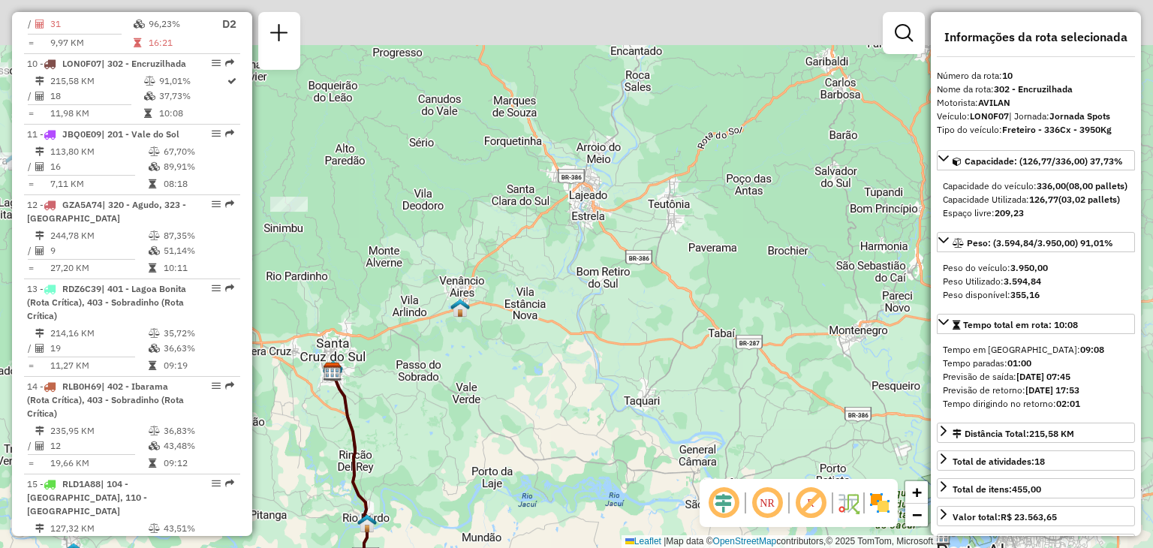
drag, startPoint x: 534, startPoint y: 377, endPoint x: 524, endPoint y: 464, distance: 86.9
click at [528, 475] on div "Janela de atendimento Grade de atendimento Capacidade Transportadoras Veículos …" at bounding box center [576, 274] width 1153 height 548
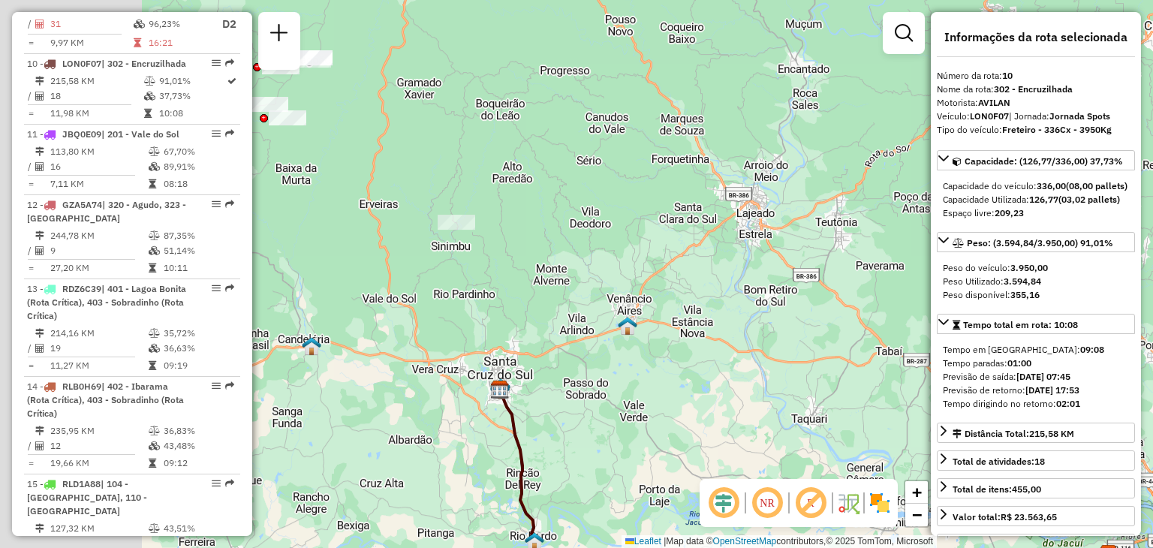
drag, startPoint x: 480, startPoint y: 400, endPoint x: 647, endPoint y: 418, distance: 167.6
click at [647, 418] on div "Janela de atendimento Grade de atendimento Capacidade Transportadoras Veículos …" at bounding box center [576, 274] width 1153 height 548
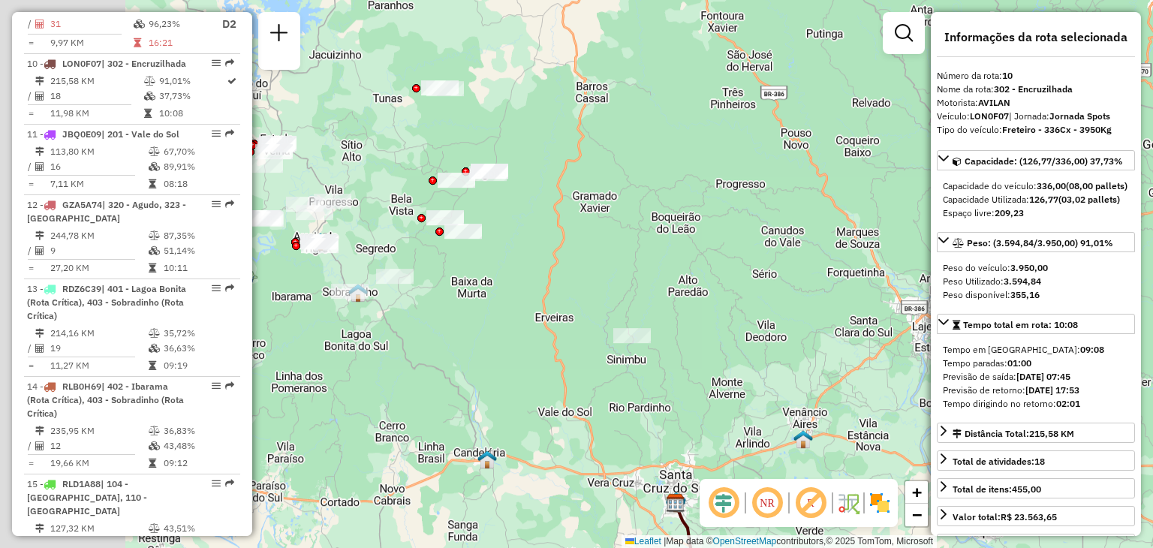
drag, startPoint x: 536, startPoint y: 301, endPoint x: 694, endPoint y: 392, distance: 182.5
click at [716, 413] on div "Janela de atendimento Grade de atendimento Capacidade Transportadoras Veículos …" at bounding box center [576, 274] width 1153 height 548
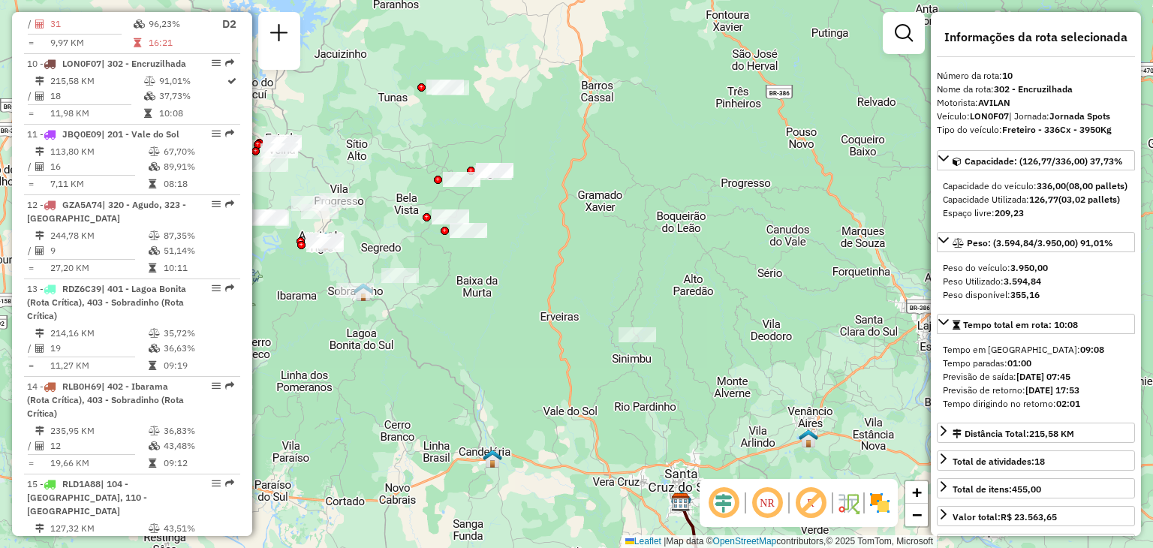
drag, startPoint x: 690, startPoint y: 405, endPoint x: 598, endPoint y: 205, distance: 220.3
click at [600, 206] on div "Janela de atendimento Grade de atendimento Capacidade Transportadoras Veículos …" at bounding box center [576, 274] width 1153 height 548
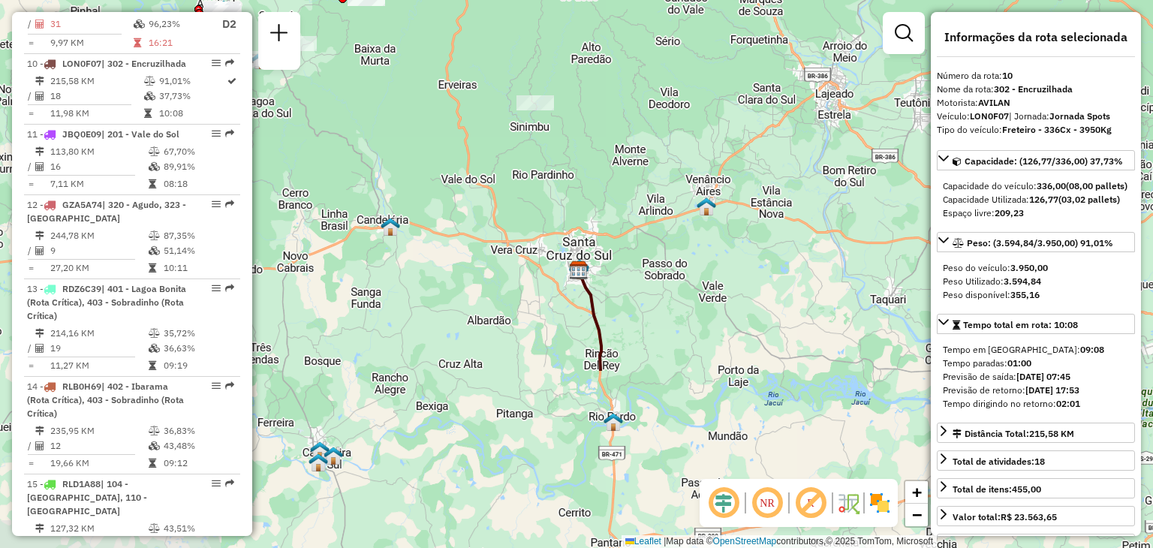
drag, startPoint x: 617, startPoint y: 417, endPoint x: 595, endPoint y: 219, distance: 199.3
click at [603, 412] on img at bounding box center [613, 422] width 20 height 20
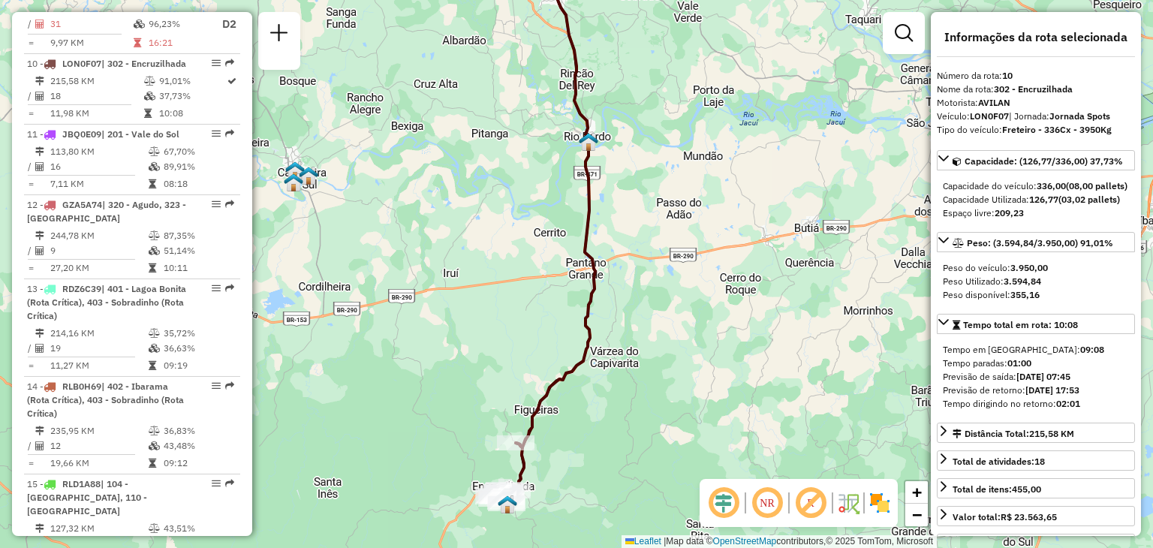
drag, startPoint x: 626, startPoint y: 319, endPoint x: 613, endPoint y: 280, distance: 41.1
click at [623, 227] on div "Janela de atendimento Grade de atendimento Capacidade Transportadoras Veículos …" at bounding box center [576, 274] width 1153 height 548
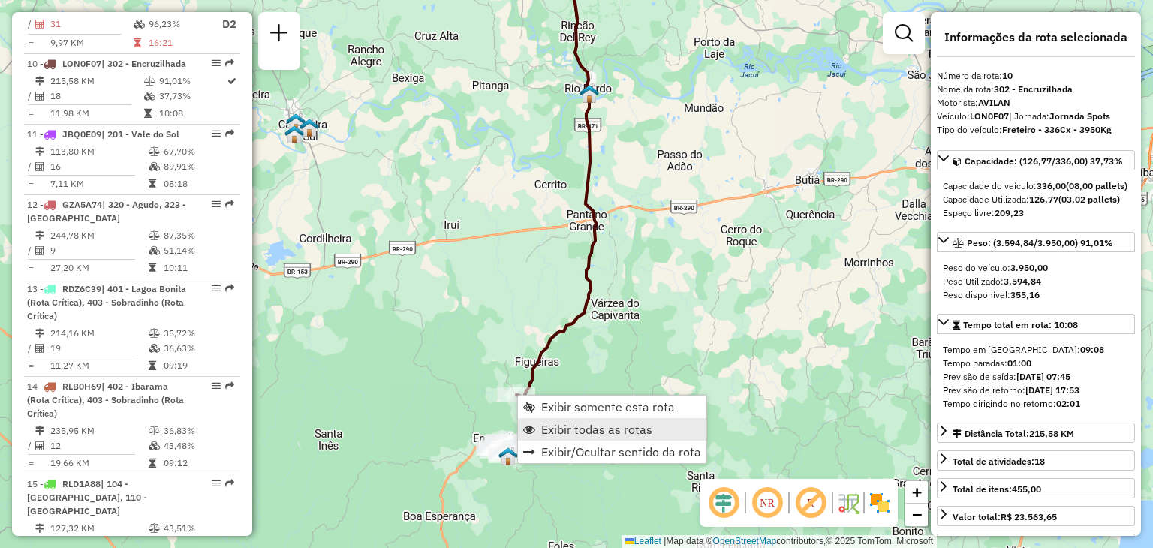
click at [554, 433] on span "Exibir todas as rotas" at bounding box center [596, 429] width 111 height 12
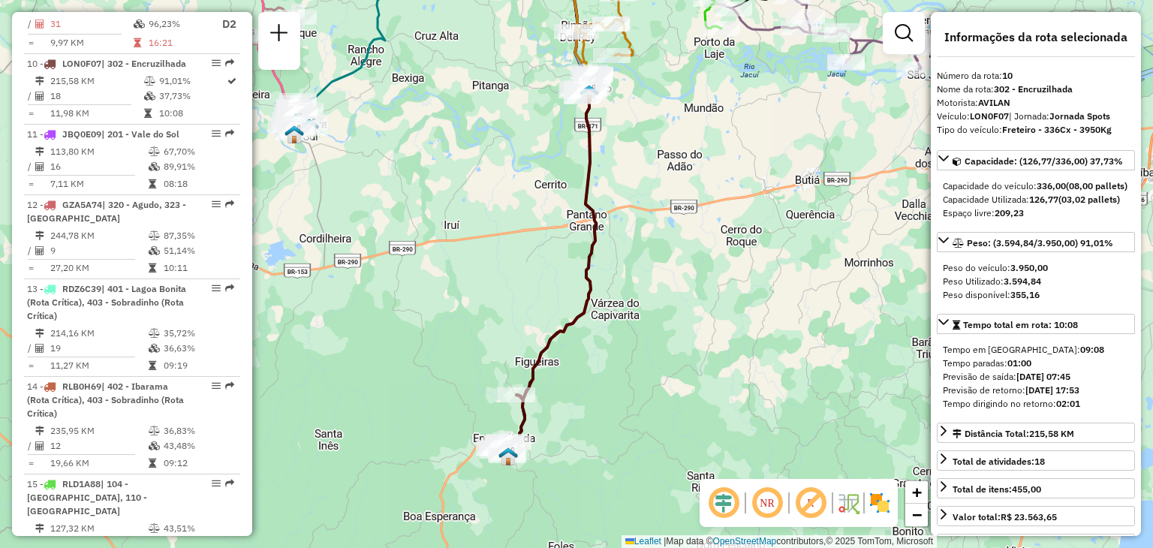
drag, startPoint x: 662, startPoint y: 194, endPoint x: 644, endPoint y: 421, distance: 228.1
click at [643, 424] on div "Janela de atendimento Grade de atendimento Capacidade Transportadoras Veículos …" at bounding box center [576, 274] width 1153 height 548
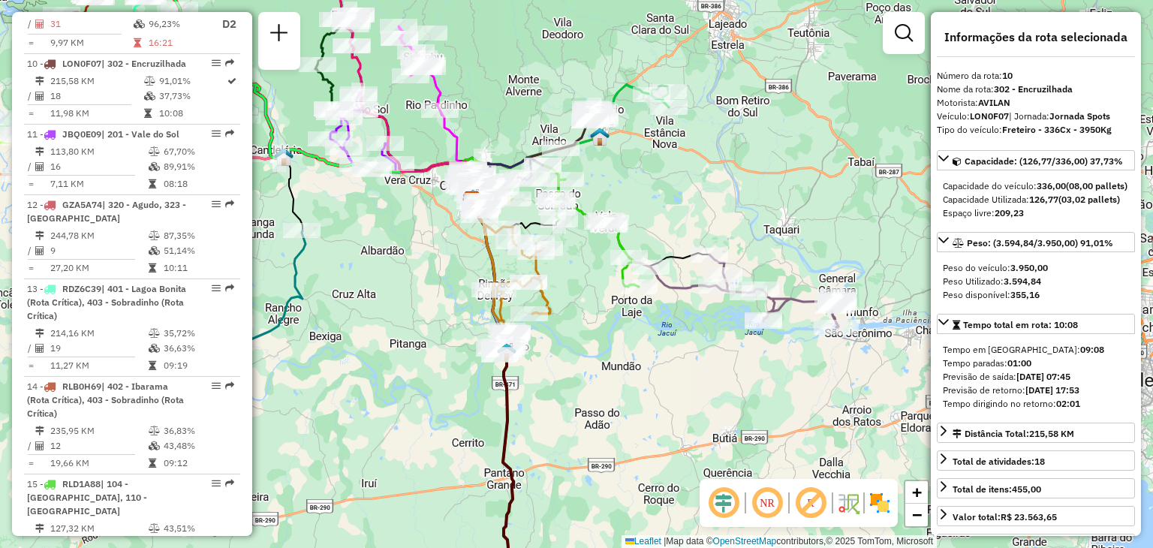
drag, startPoint x: 616, startPoint y: 318, endPoint x: 638, endPoint y: 328, distance: 23.8
click at [615, 320] on div "Janela de atendimento Grade de atendimento Capacidade Transportadoras Veículos …" at bounding box center [576, 274] width 1153 height 548
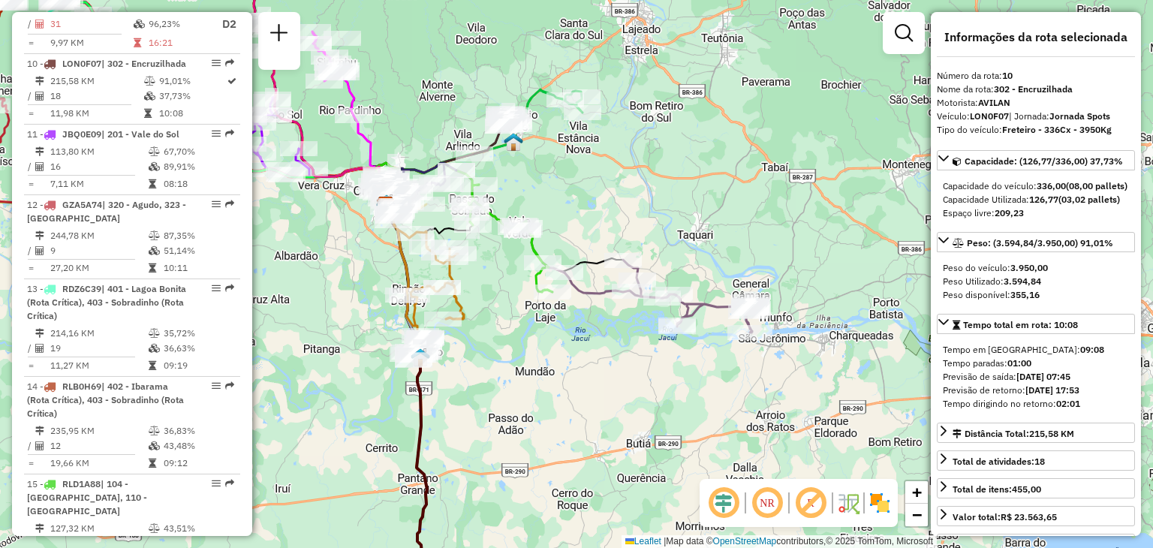
drag, startPoint x: 726, startPoint y: 349, endPoint x: 639, endPoint y: 353, distance: 86.4
click at [639, 353] on div "Janela de atendimento Grade de atendimento Capacidade Transportadoras Veículos …" at bounding box center [576, 274] width 1153 height 548
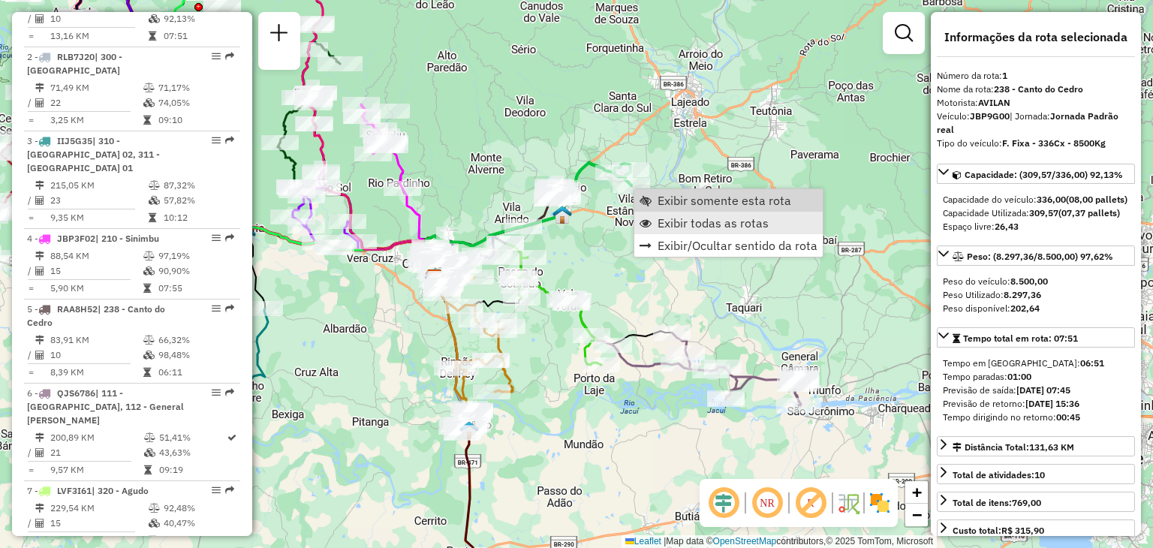
scroll to position [602, 0]
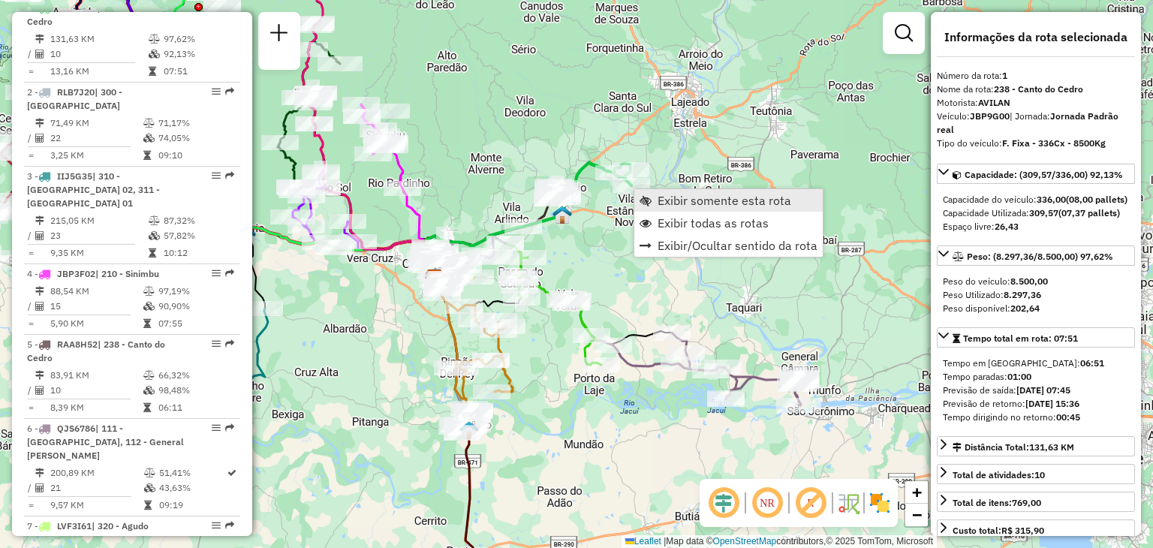
click at [666, 199] on span "Exibir somente esta rota" at bounding box center [724, 200] width 134 height 12
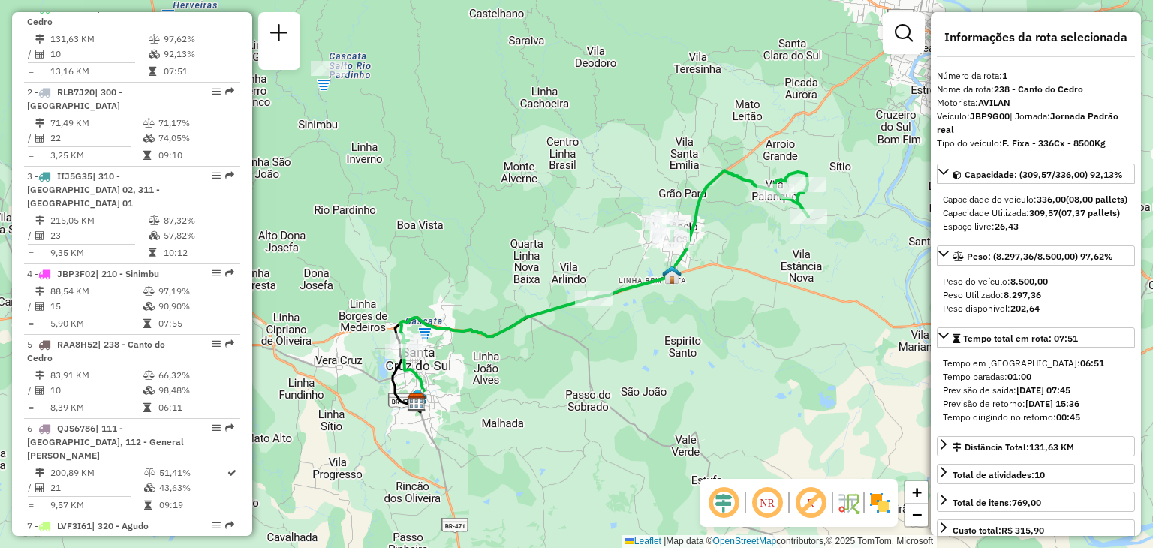
drag, startPoint x: 591, startPoint y: 355, endPoint x: 619, endPoint y: 342, distance: 30.6
click at [619, 341] on div "Janela de atendimento Grade de atendimento Capacidade Transportadoras Veículos …" at bounding box center [576, 274] width 1153 height 548
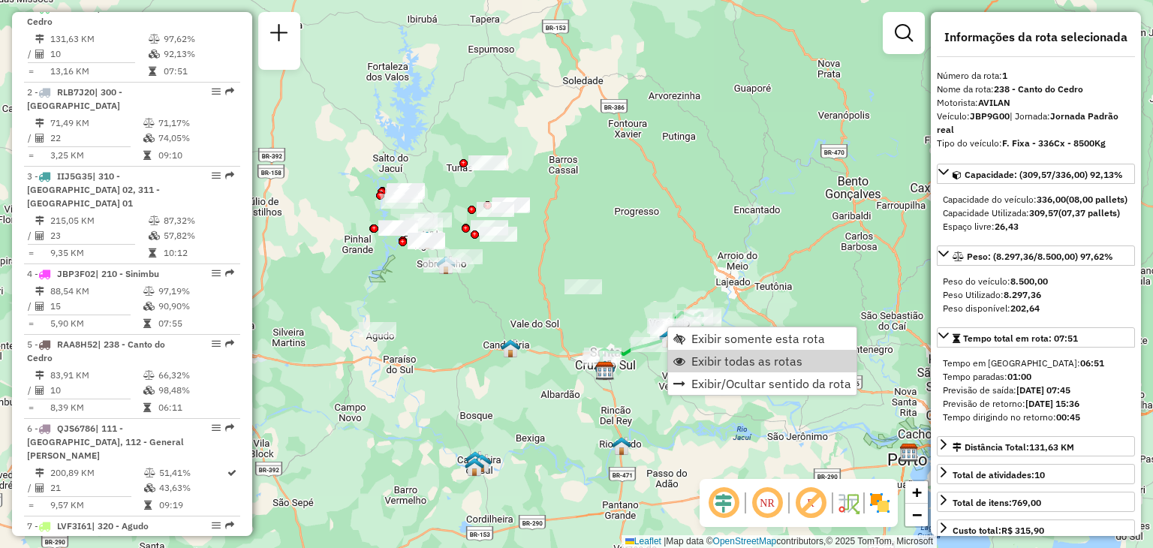
drag, startPoint x: 700, startPoint y: 357, endPoint x: 517, endPoint y: 224, distance: 226.2
click at [700, 356] on span "Exibir todas as rotas" at bounding box center [746, 361] width 111 height 12
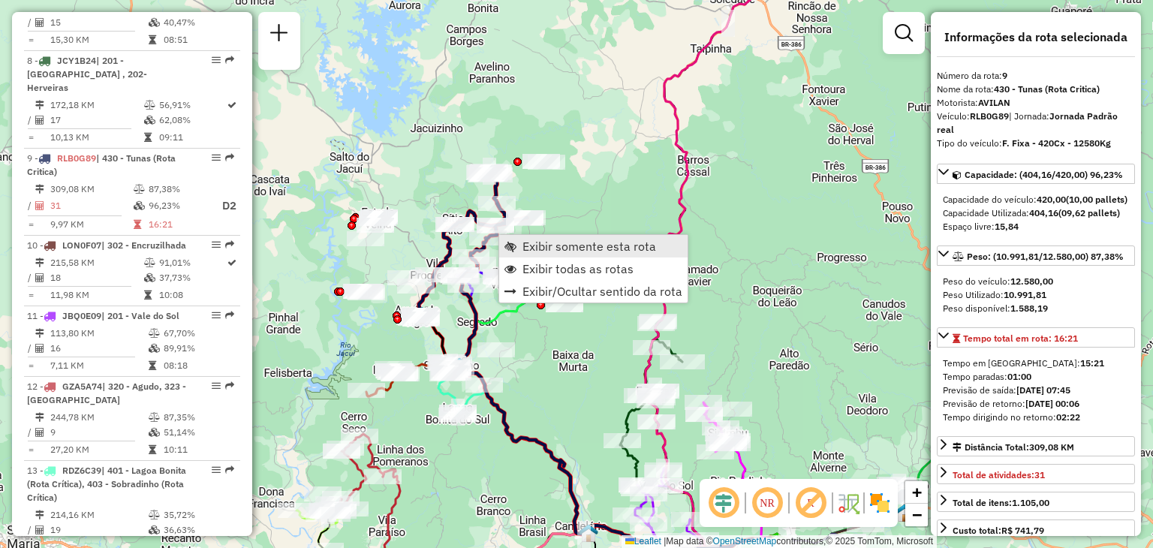
scroll to position [1232, 0]
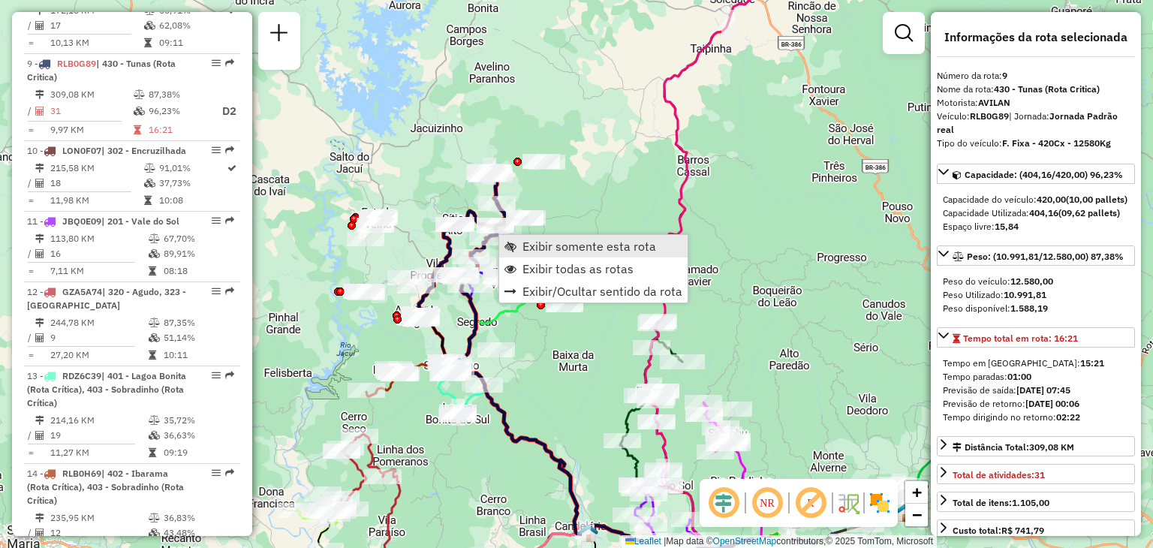
click at [527, 246] on span "Exibir somente esta rota" at bounding box center [589, 246] width 134 height 12
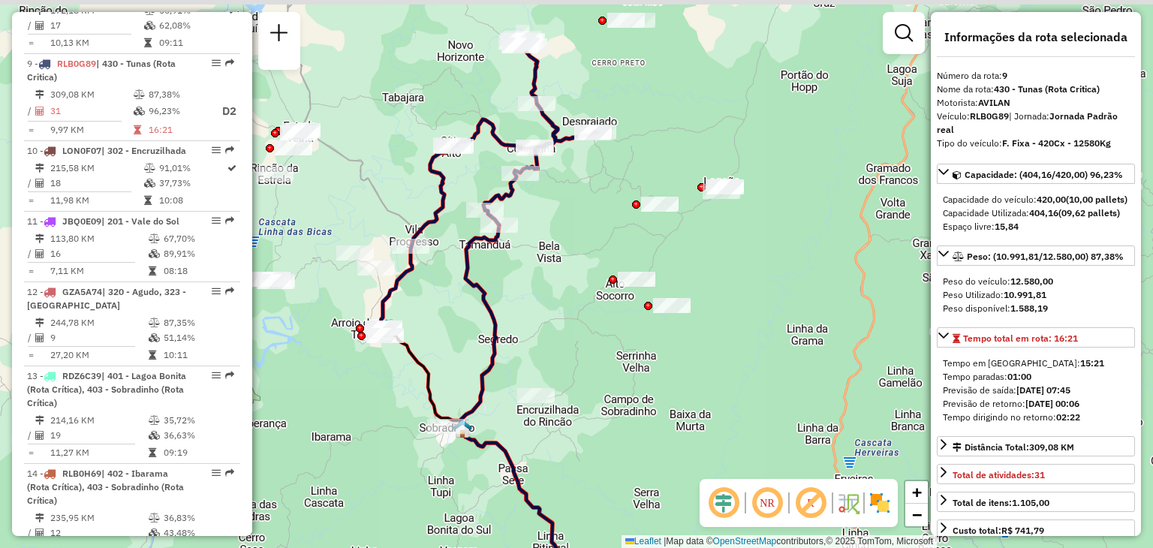
drag, startPoint x: 588, startPoint y: 184, endPoint x: 612, endPoint y: 226, distance: 48.8
click at [612, 225] on div "Janela de atendimento Grade de atendimento Capacidade Transportadoras Veículos …" at bounding box center [576, 274] width 1153 height 548
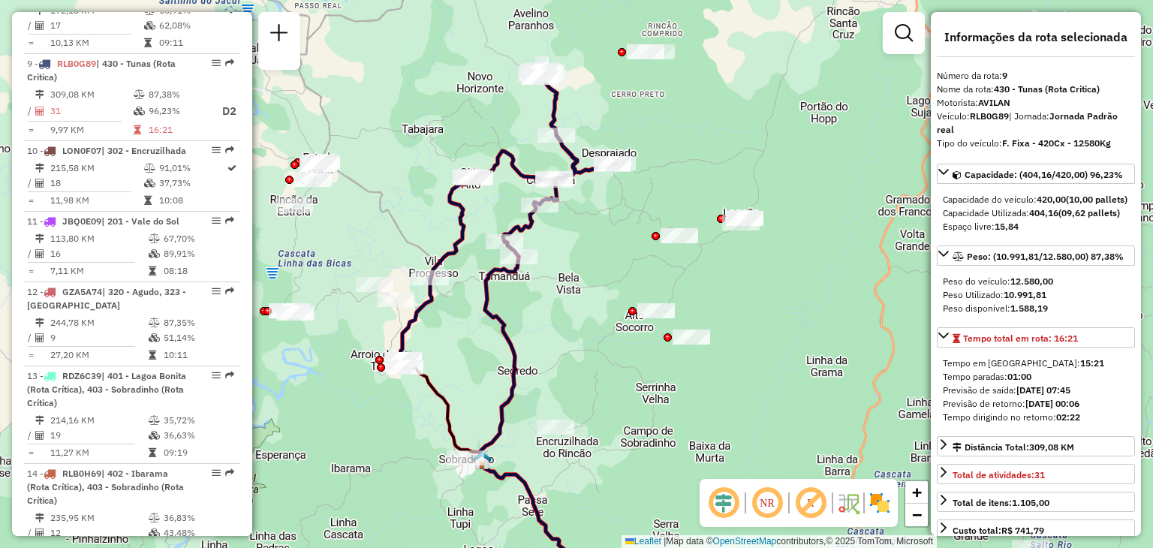
drag, startPoint x: 573, startPoint y: 293, endPoint x: 549, endPoint y: 382, distance: 91.8
click at [570, 296] on div "Janela de atendimento Grade de atendimento Capacidade Transportadoras Veículos …" at bounding box center [576, 274] width 1153 height 548
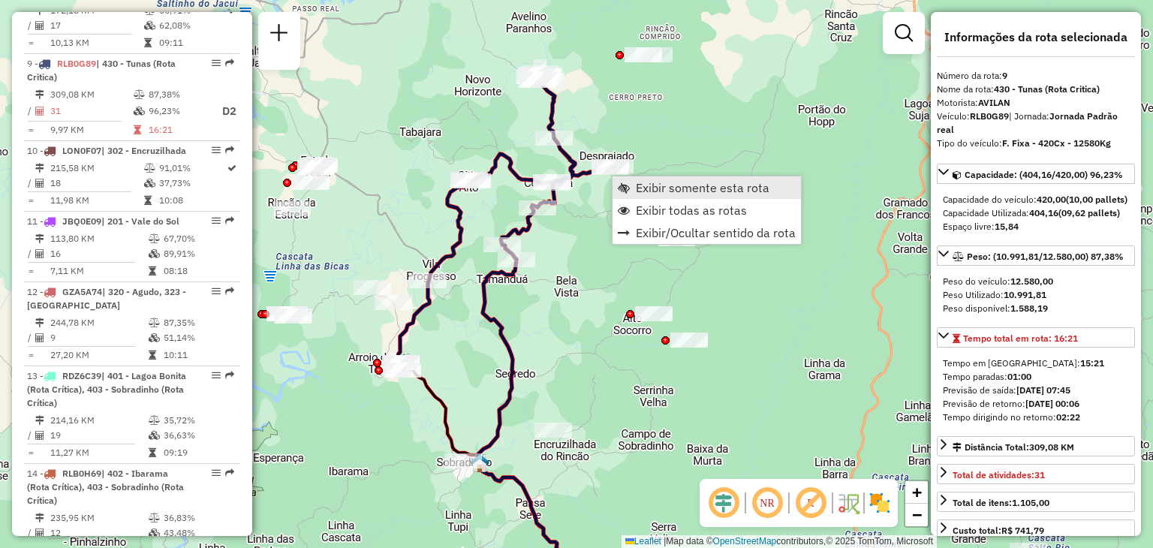
click at [625, 187] on span "Exibir somente esta rota" at bounding box center [624, 188] width 12 height 12
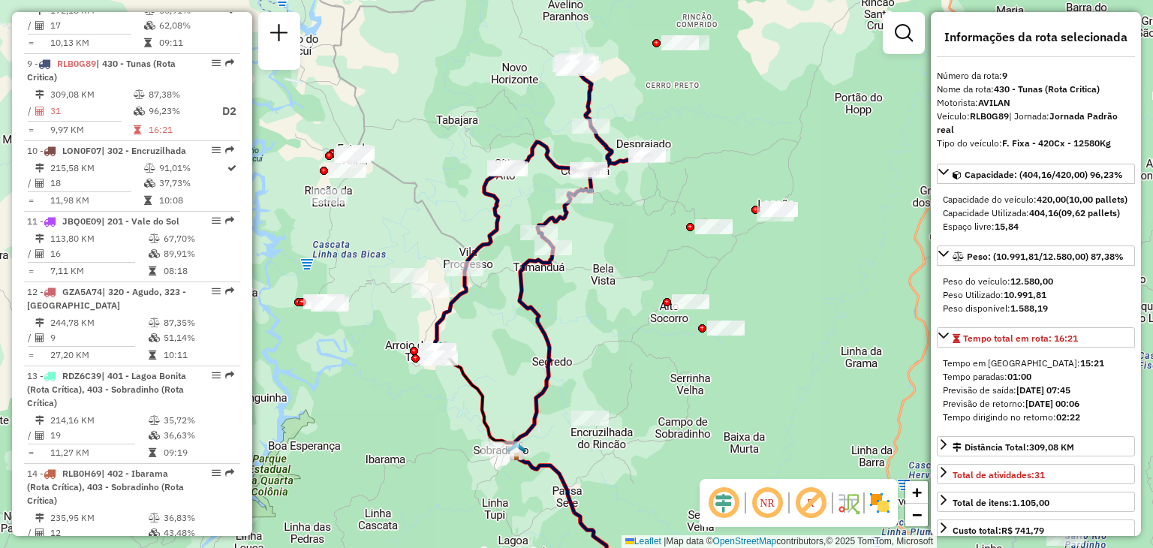
drag, startPoint x: 597, startPoint y: 268, endPoint x: 654, endPoint y: 216, distance: 76.5
click at [654, 216] on div "Janela de atendimento Grade de atendimento Capacidade Transportadoras Veículos …" at bounding box center [576, 274] width 1153 height 548
click at [637, 242] on div "Janela de atendimento Grade de atendimento Capacidade Transportadoras Veículos …" at bounding box center [576, 274] width 1153 height 548
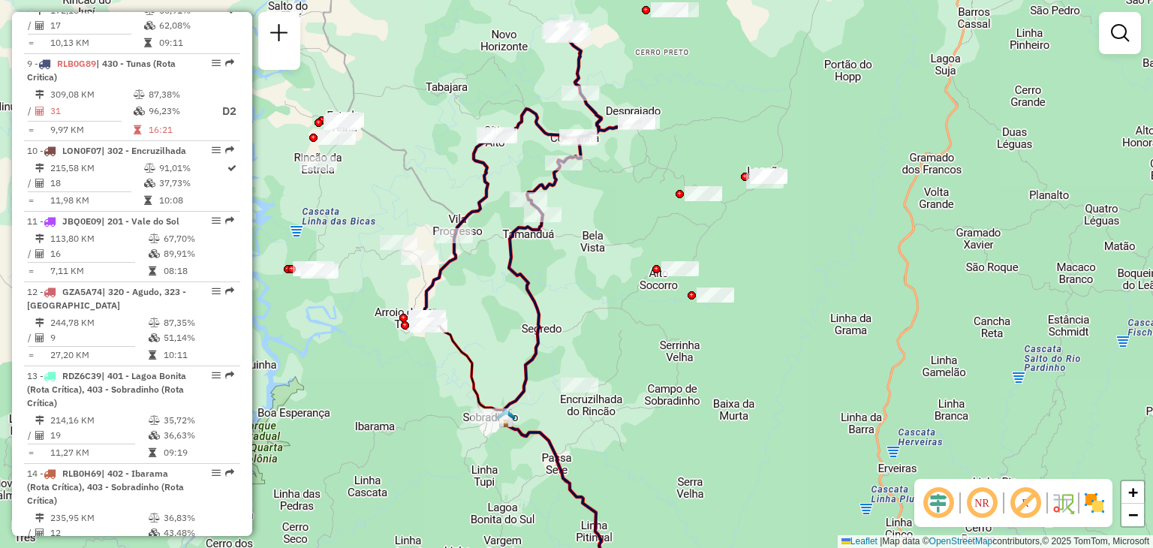
drag, startPoint x: 669, startPoint y: 271, endPoint x: 623, endPoint y: 156, distance: 123.6
click at [623, 157] on div "Janela de atendimento Grade de atendimento Capacidade Transportadoras Veículos …" at bounding box center [576, 274] width 1153 height 548
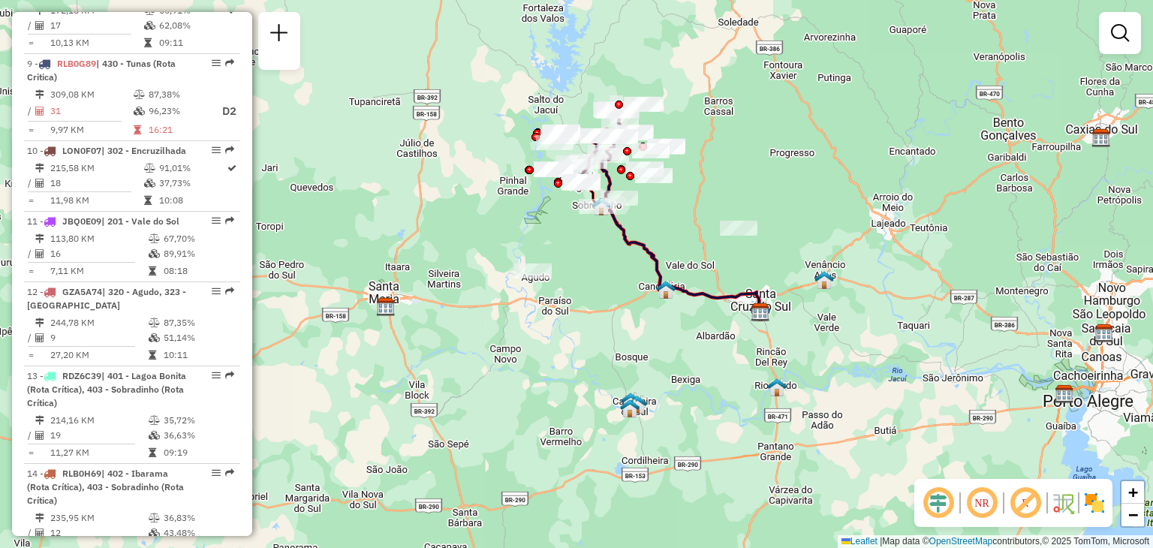
click at [654, 165] on div "Janela de atendimento Grade de atendimento Capacidade Transportadoras Veículos …" at bounding box center [576, 274] width 1153 height 548
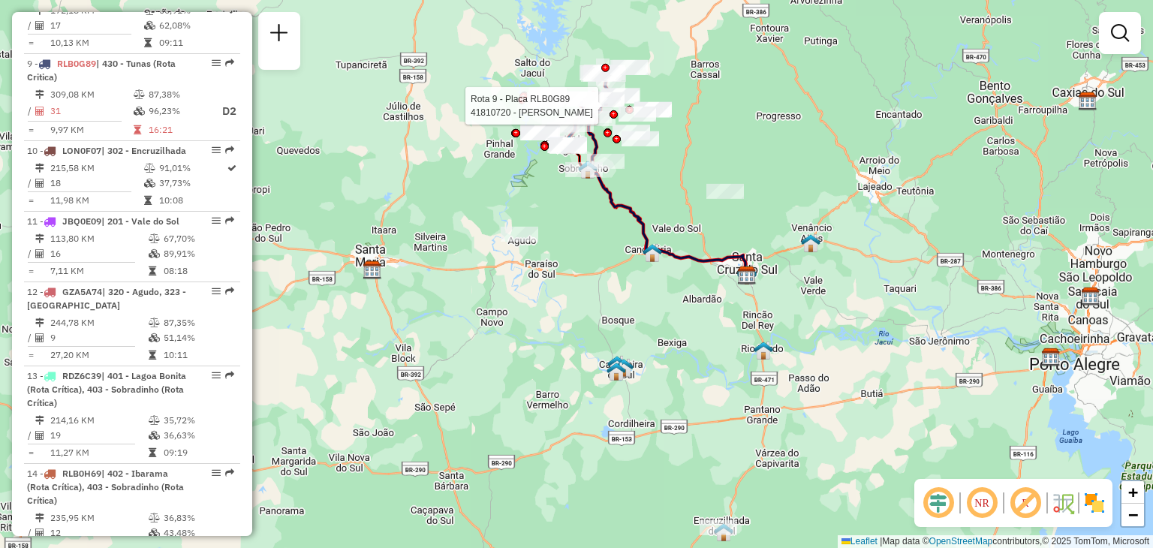
select select "**********"
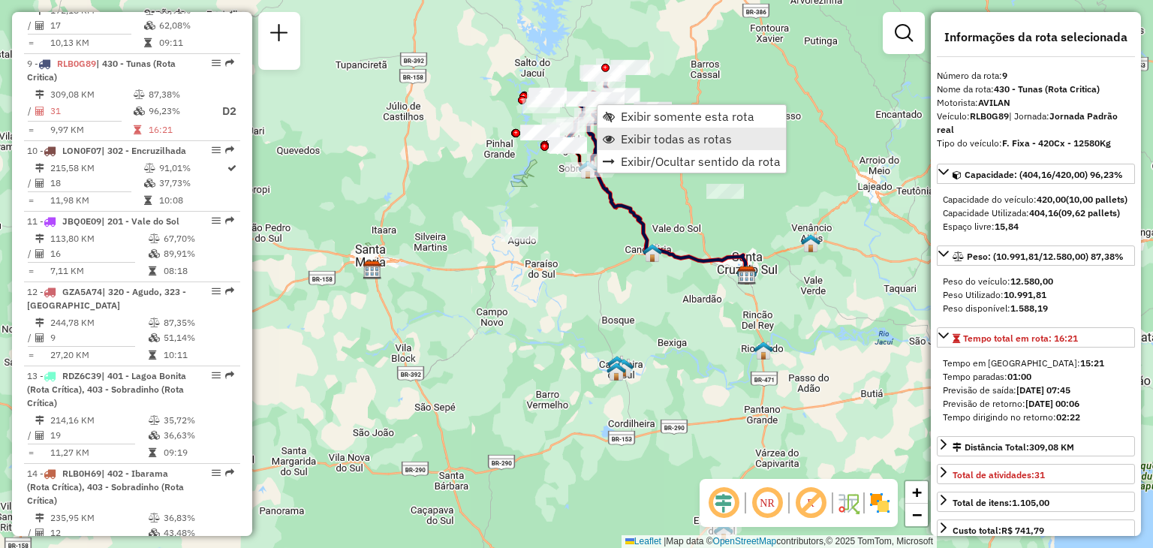
click at [618, 131] on link "Exibir todas as rotas" at bounding box center [691, 139] width 188 height 23
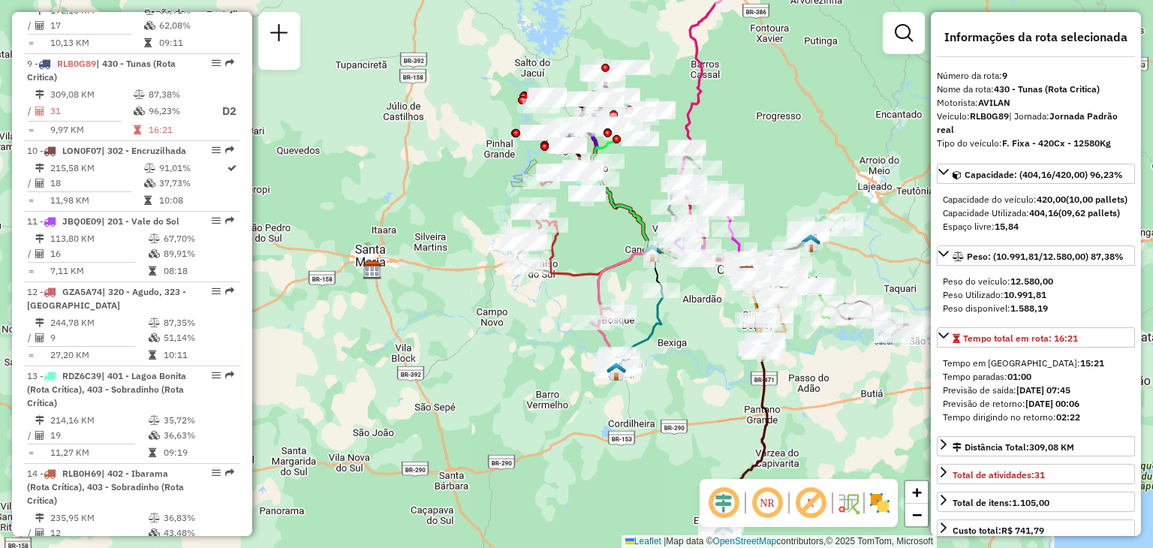
drag, startPoint x: 560, startPoint y: 387, endPoint x: 558, endPoint y: 375, distance: 12.1
click at [559, 387] on div "Janela de atendimento Grade de atendimento Capacidade Transportadoras Veículos …" at bounding box center [576, 274] width 1153 height 548
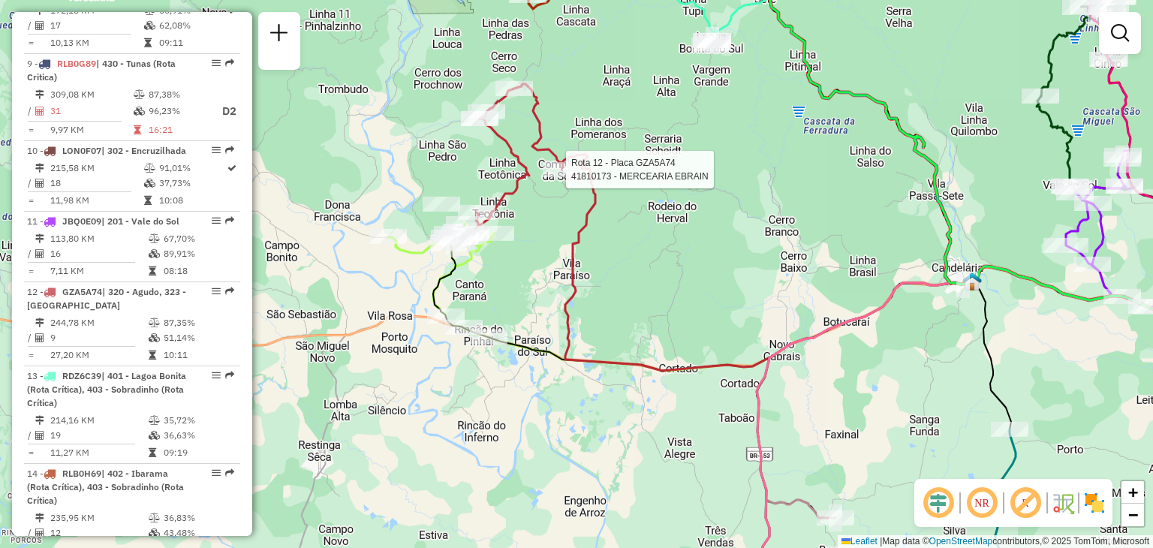
select select "**********"
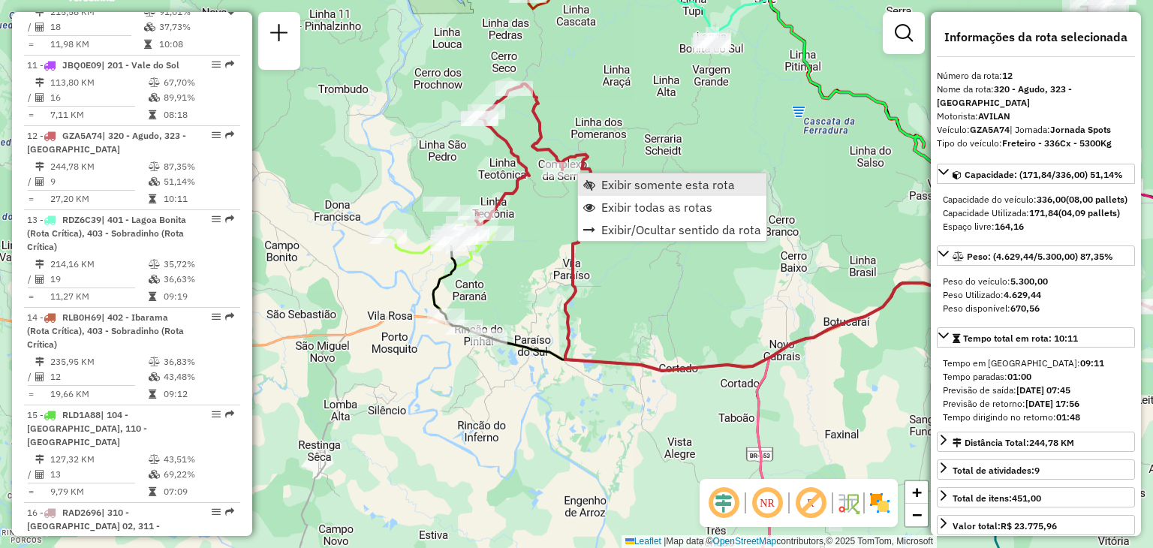
scroll to position [1474, 0]
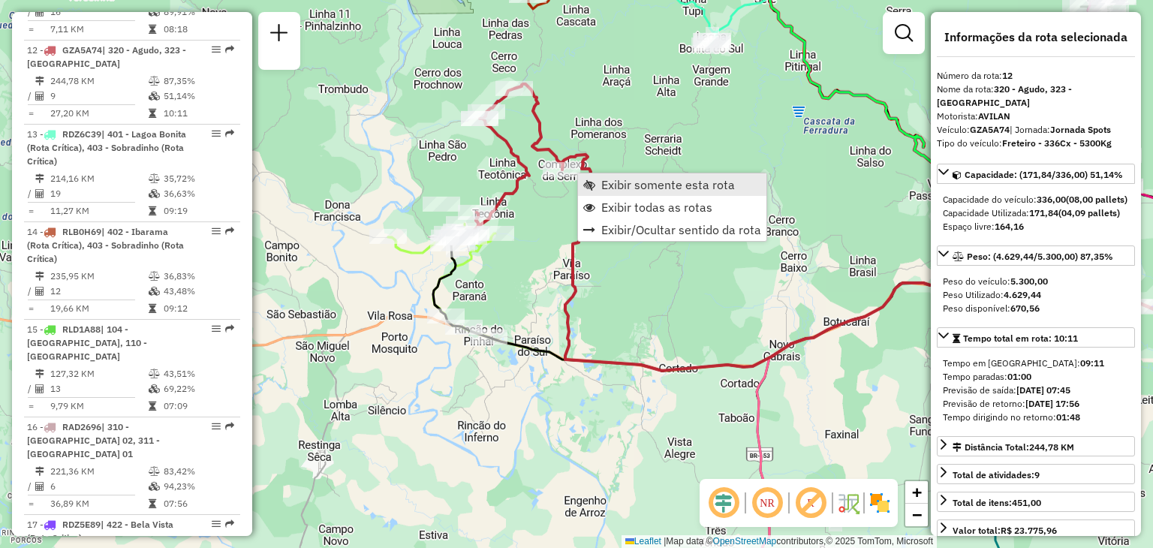
click at [594, 186] on span "Exibir somente esta rota" at bounding box center [589, 185] width 12 height 12
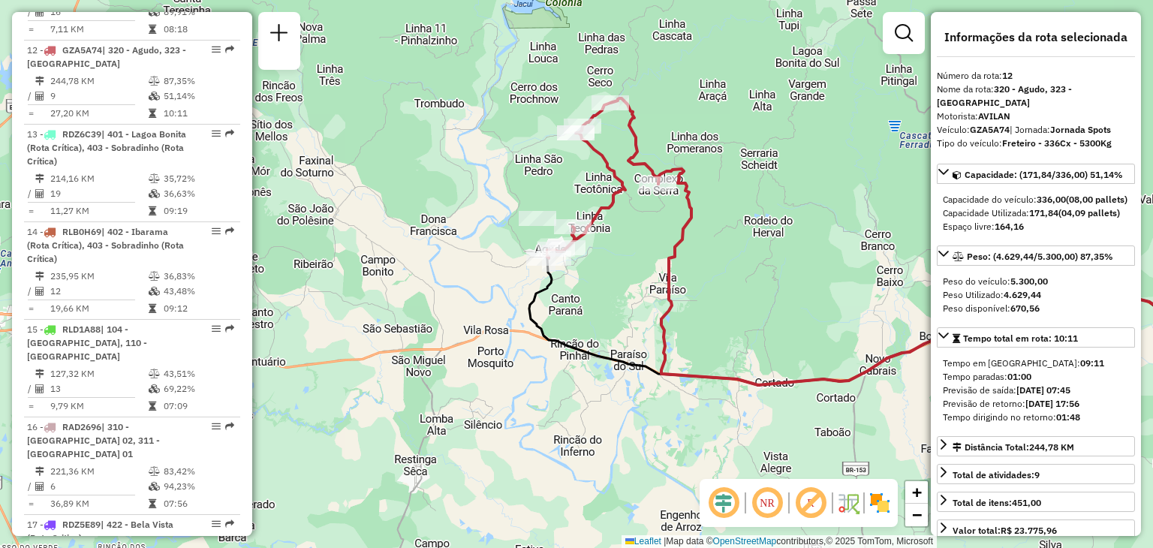
drag, startPoint x: 606, startPoint y: 266, endPoint x: 880, endPoint y: 245, distance: 274.0
click at [880, 245] on div "Janela de atendimento Grade de atendimento Capacidade Transportadoras Veículos …" at bounding box center [576, 274] width 1153 height 548
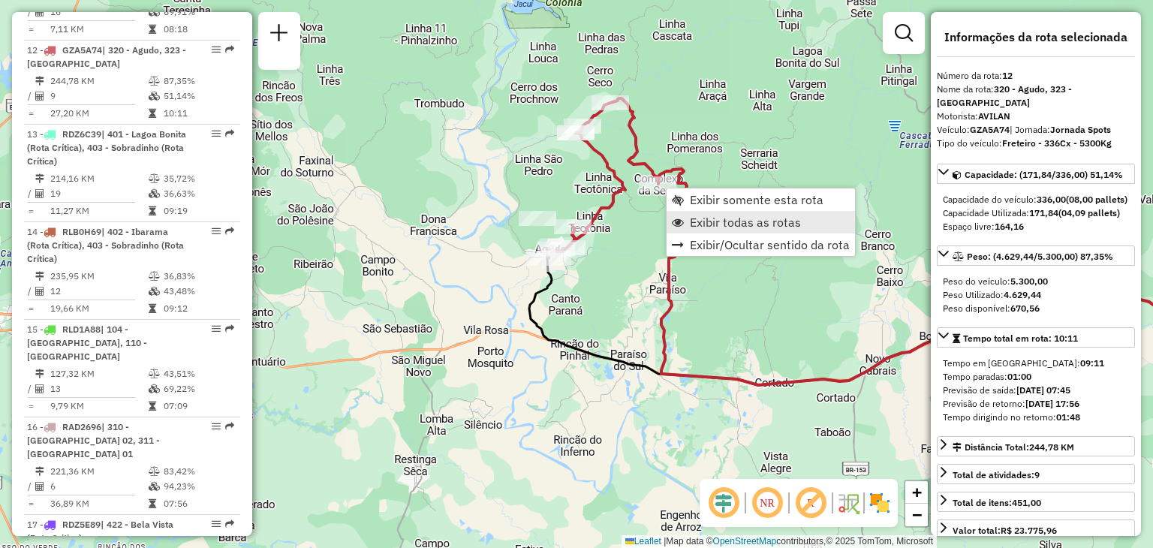
click at [697, 218] on span "Exibir todas as rotas" at bounding box center [745, 222] width 111 height 12
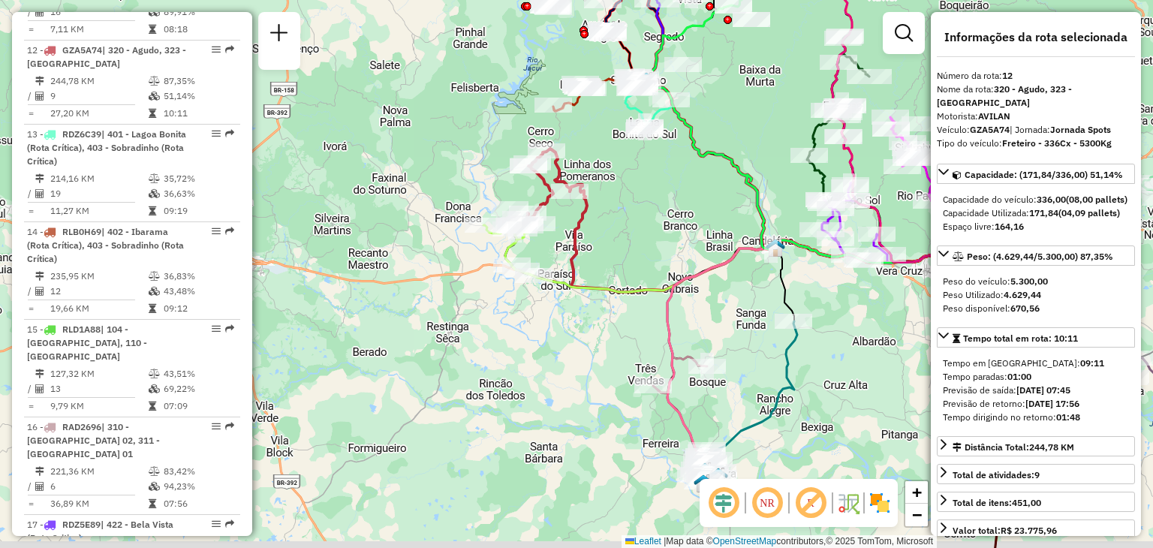
drag, startPoint x: 642, startPoint y: 266, endPoint x: 570, endPoint y: 224, distance: 82.4
click at [570, 225] on div "Janela de atendimento Grade de atendimento Capacidade Transportadoras Veículos …" at bounding box center [576, 274] width 1153 height 548
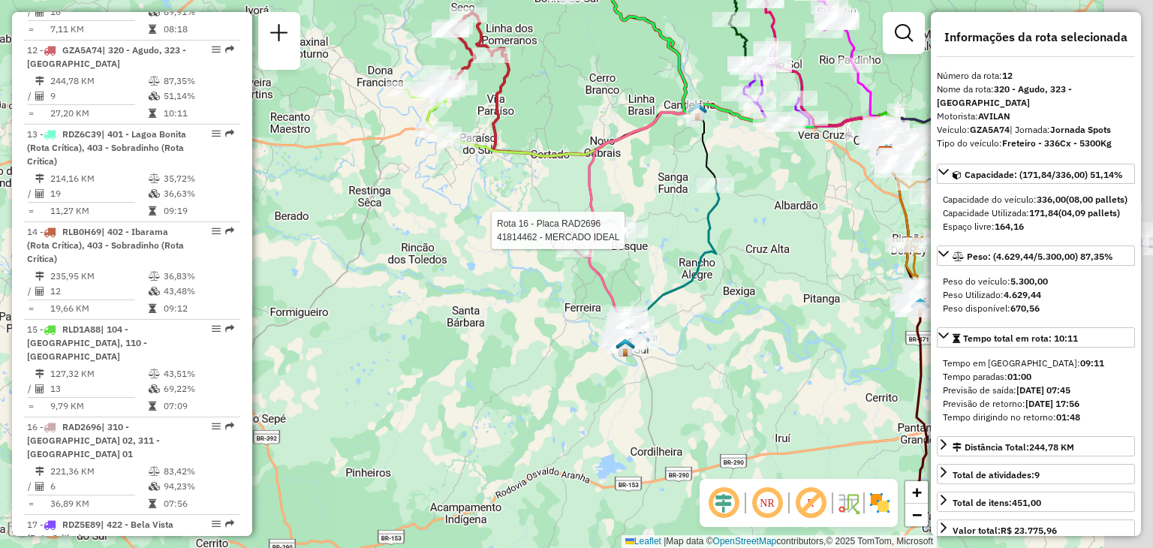
drag, startPoint x: 675, startPoint y: 357, endPoint x: 627, endPoint y: 258, distance: 110.1
click at [624, 244] on div at bounding box center [629, 230] width 14 height 27
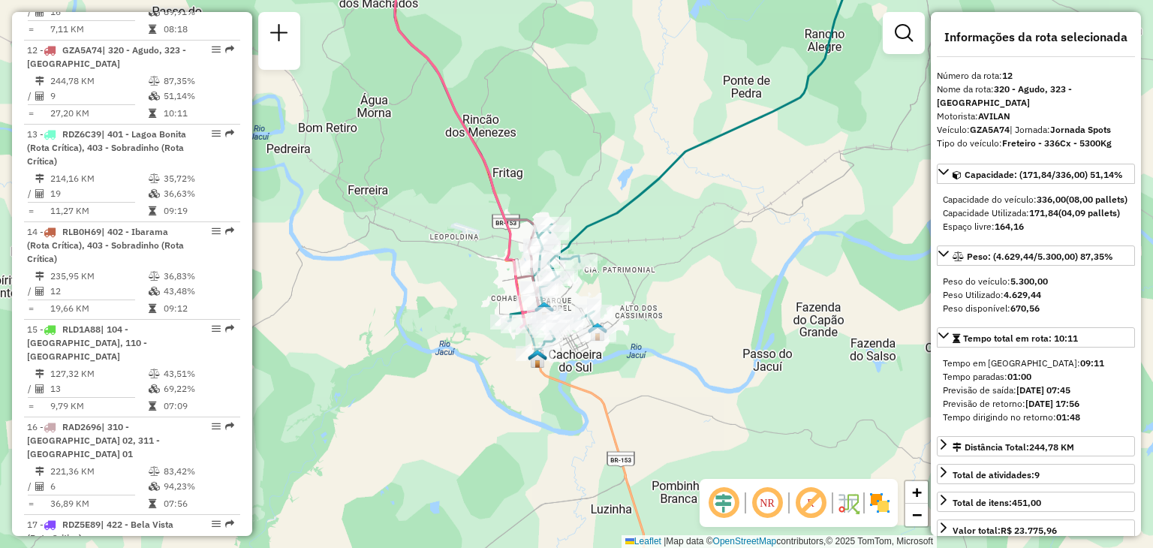
drag, startPoint x: 680, startPoint y: 298, endPoint x: 582, endPoint y: 214, distance: 129.3
click at [582, 216] on div "Rota 16 - Placa RAD2696 41814462 - MERCADO IDEAL Janela de atendimento Grade de…" at bounding box center [576, 274] width 1153 height 548
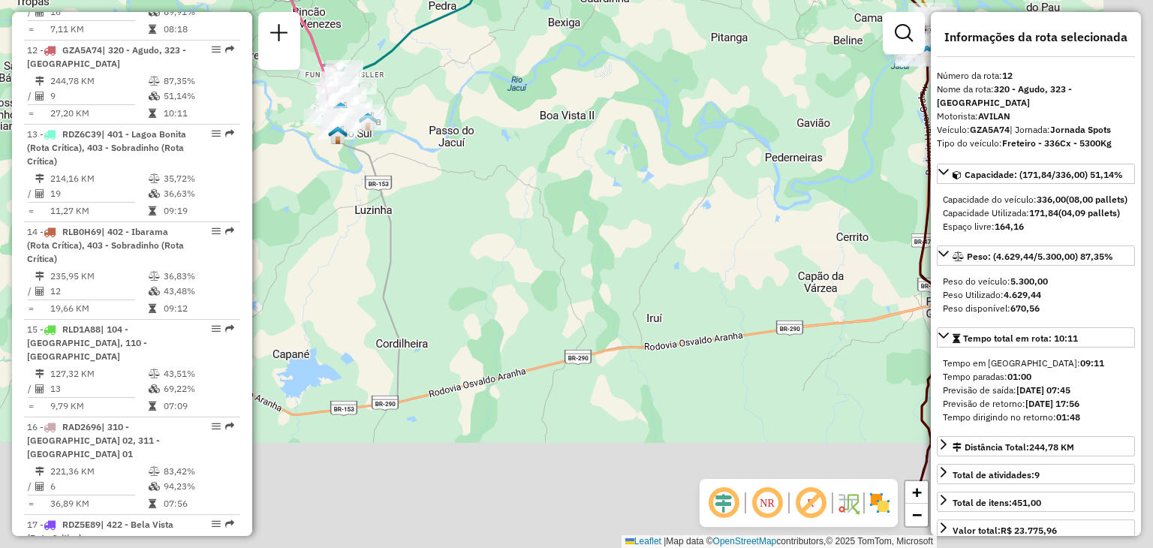
drag, startPoint x: 618, startPoint y: 197, endPoint x: 579, endPoint y: 181, distance: 43.1
click at [579, 175] on div "Rota 16 - Placa RAD2696 41814462 - MERCADO IDEAL Janela de atendimento Grade de…" at bounding box center [576, 274] width 1153 height 548
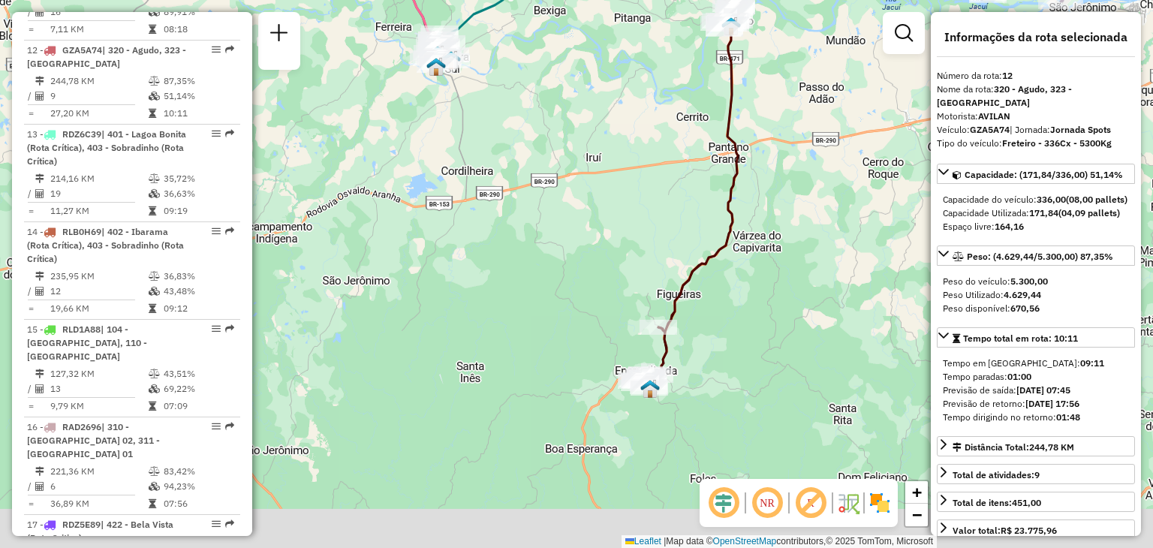
drag, startPoint x: 697, startPoint y: 224, endPoint x: 678, endPoint y: 140, distance: 86.1
click at [678, 140] on div "Rota 16 - Placa RAD2696 41814462 - MERCADO IDEAL Janela de atendimento Grade de…" at bounding box center [576, 274] width 1153 height 548
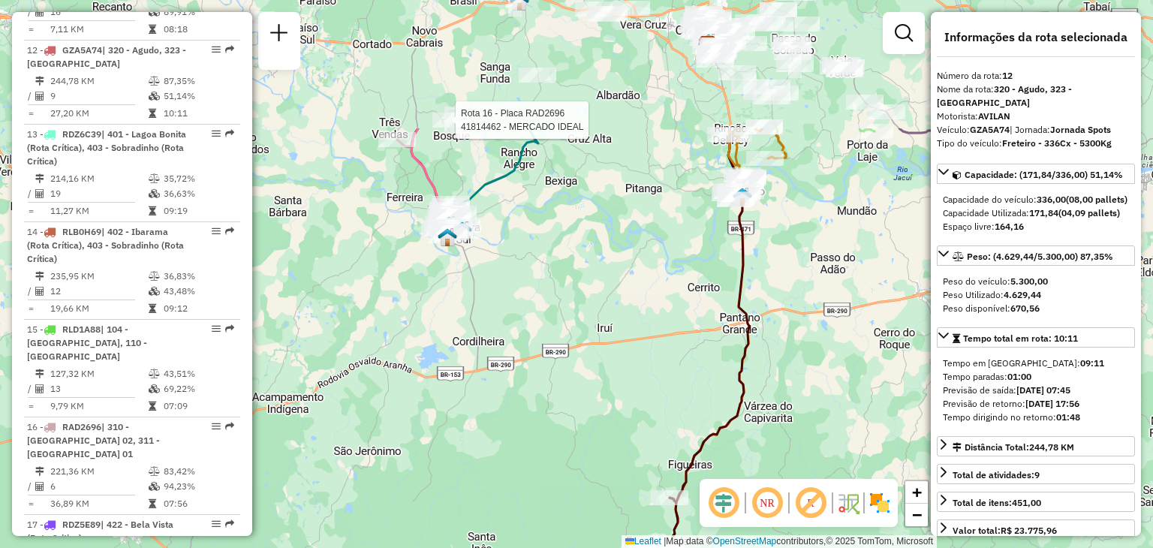
drag, startPoint x: 733, startPoint y: 384, endPoint x: 714, endPoint y: 474, distance: 91.3
click at [715, 480] on hb-router-mapa "Informações da Sessão 1262612 - [DATE] Criação: [DATE] 17:50 Depósito: CDD [GEO…" at bounding box center [576, 274] width 1153 height 548
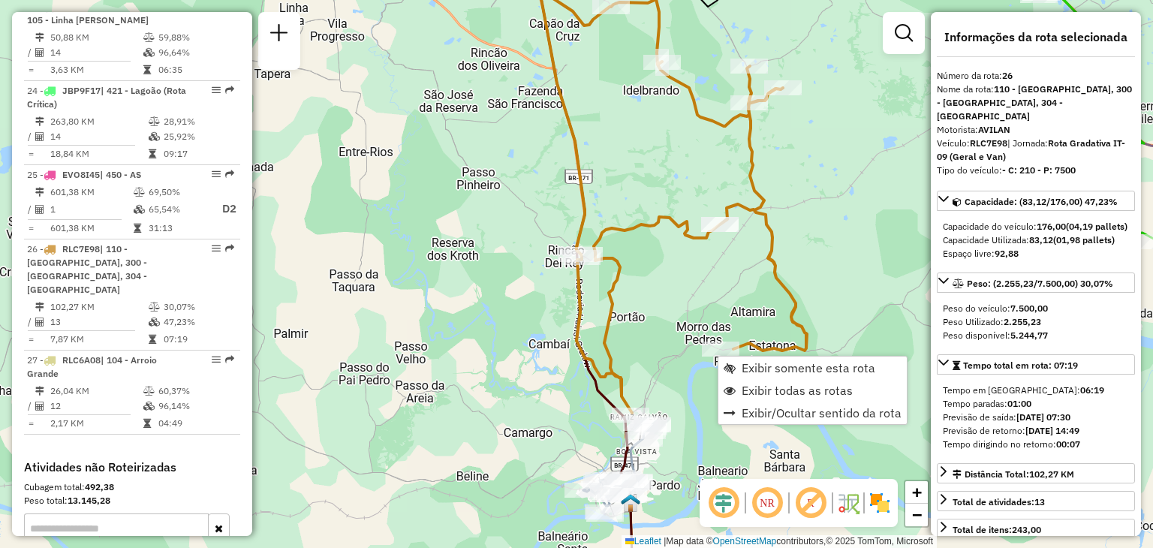
scroll to position [2611, 0]
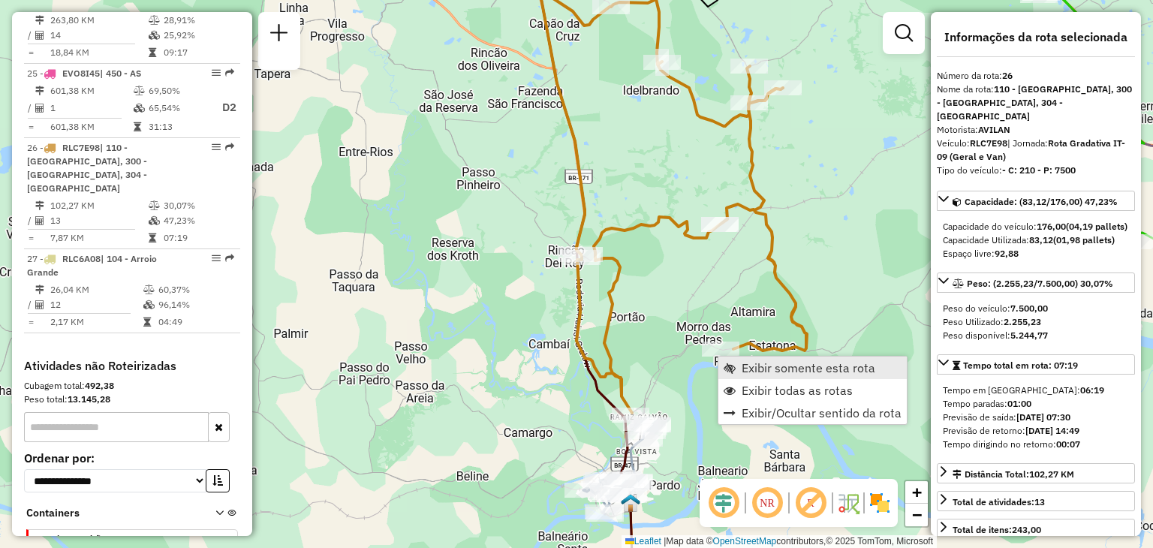
click at [738, 365] on link "Exibir somente esta rota" at bounding box center [812, 367] width 188 height 23
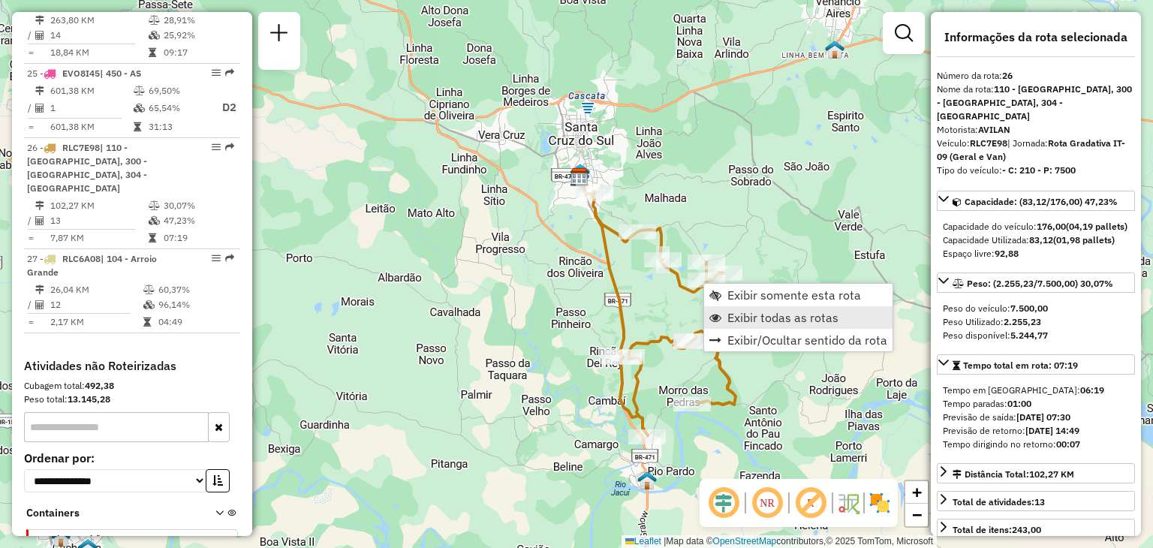
click at [730, 319] on span "Exibir todas as rotas" at bounding box center [782, 317] width 111 height 12
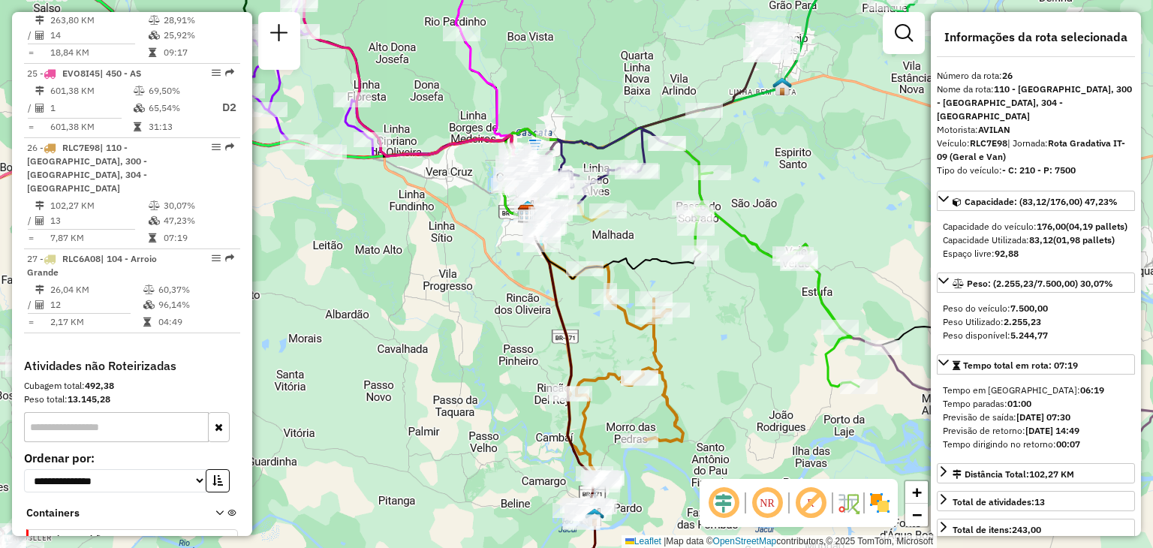
drag, startPoint x: 718, startPoint y: 266, endPoint x: 636, endPoint y: 285, distance: 83.9
click at [636, 284] on div "Janela de atendimento Grade de atendimento Capacidade Transportadoras Veículos …" at bounding box center [576, 274] width 1153 height 548
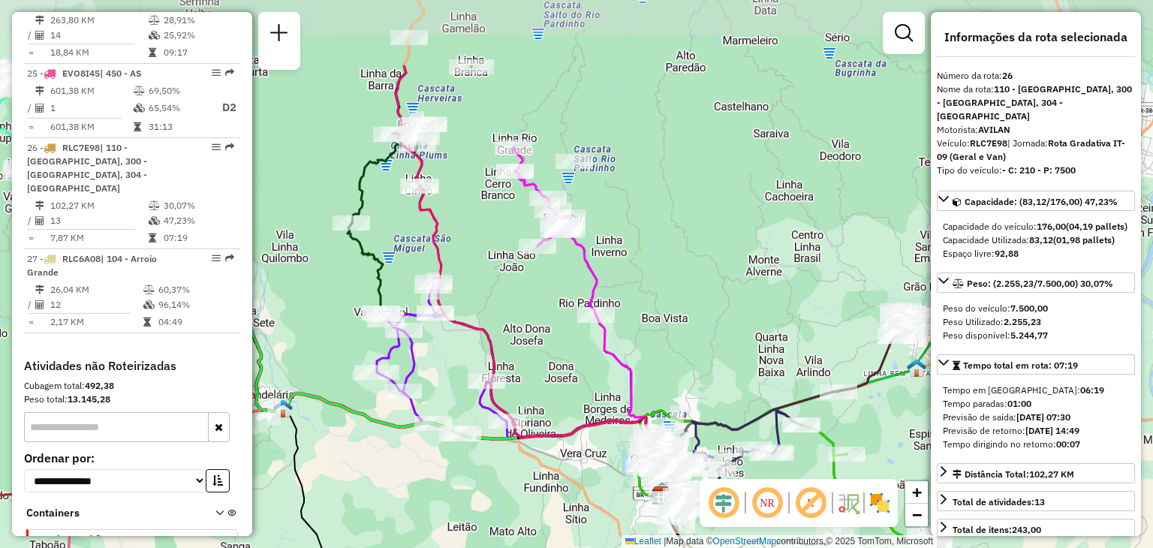
drag, startPoint x: 486, startPoint y: 220, endPoint x: 493, endPoint y: 216, distance: 7.7
click at [493, 213] on div "Janela de atendimento Grade de atendimento Capacidade Transportadoras Veículos …" at bounding box center [576, 274] width 1153 height 548
